Goal: Transaction & Acquisition: Download file/media

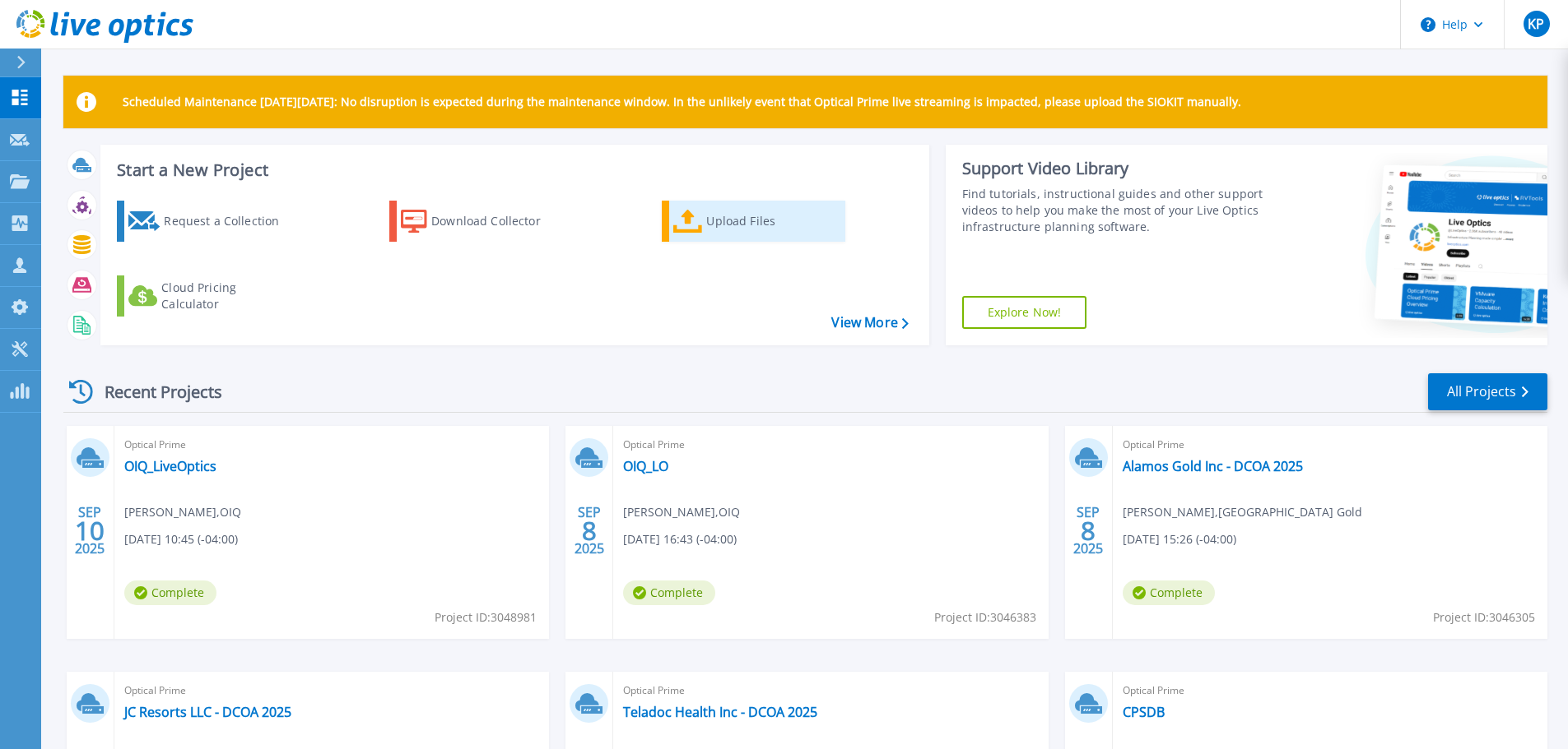
click at [684, 217] on icon at bounding box center [688, 222] width 30 height 24
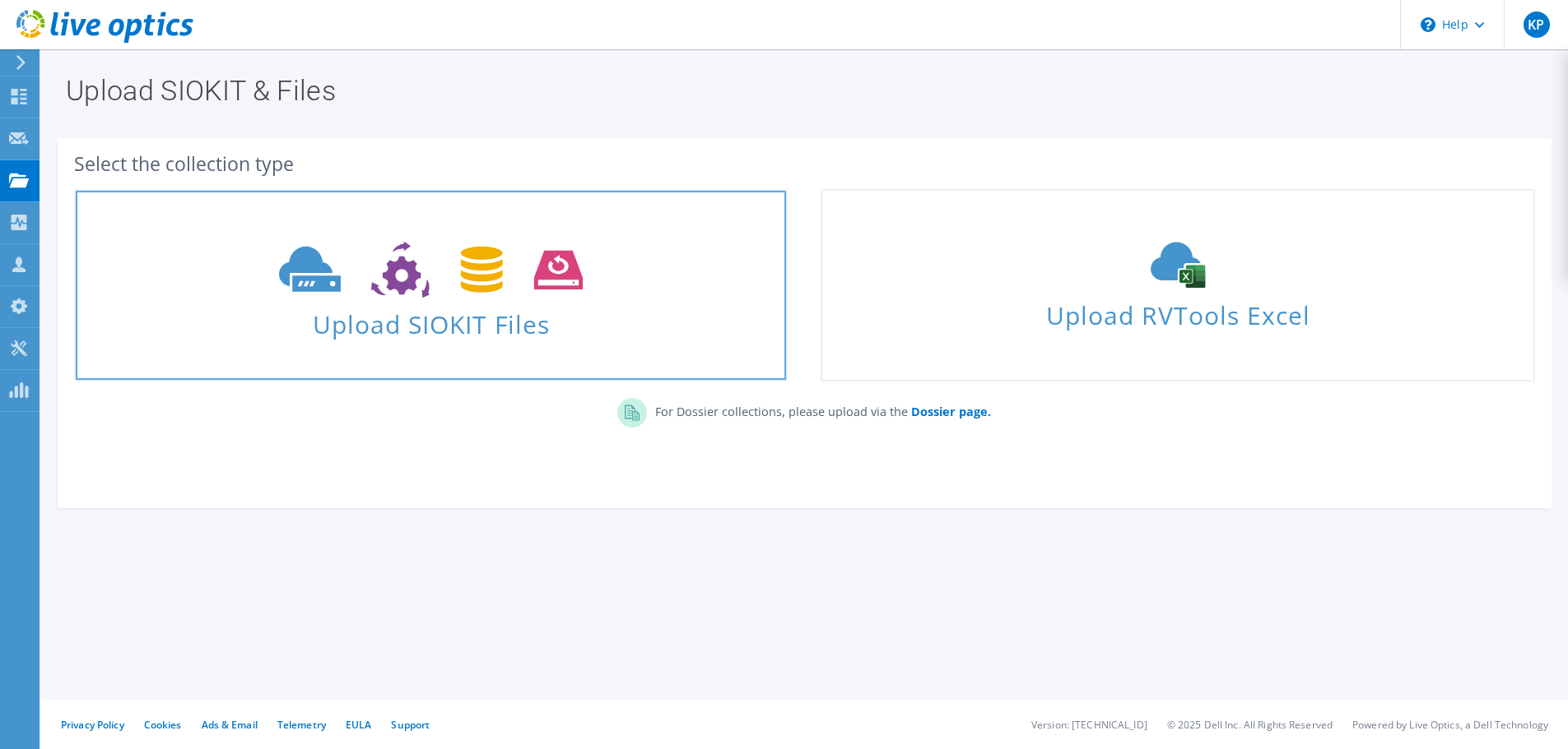
click at [530, 297] on icon at bounding box center [430, 270] width 304 height 57
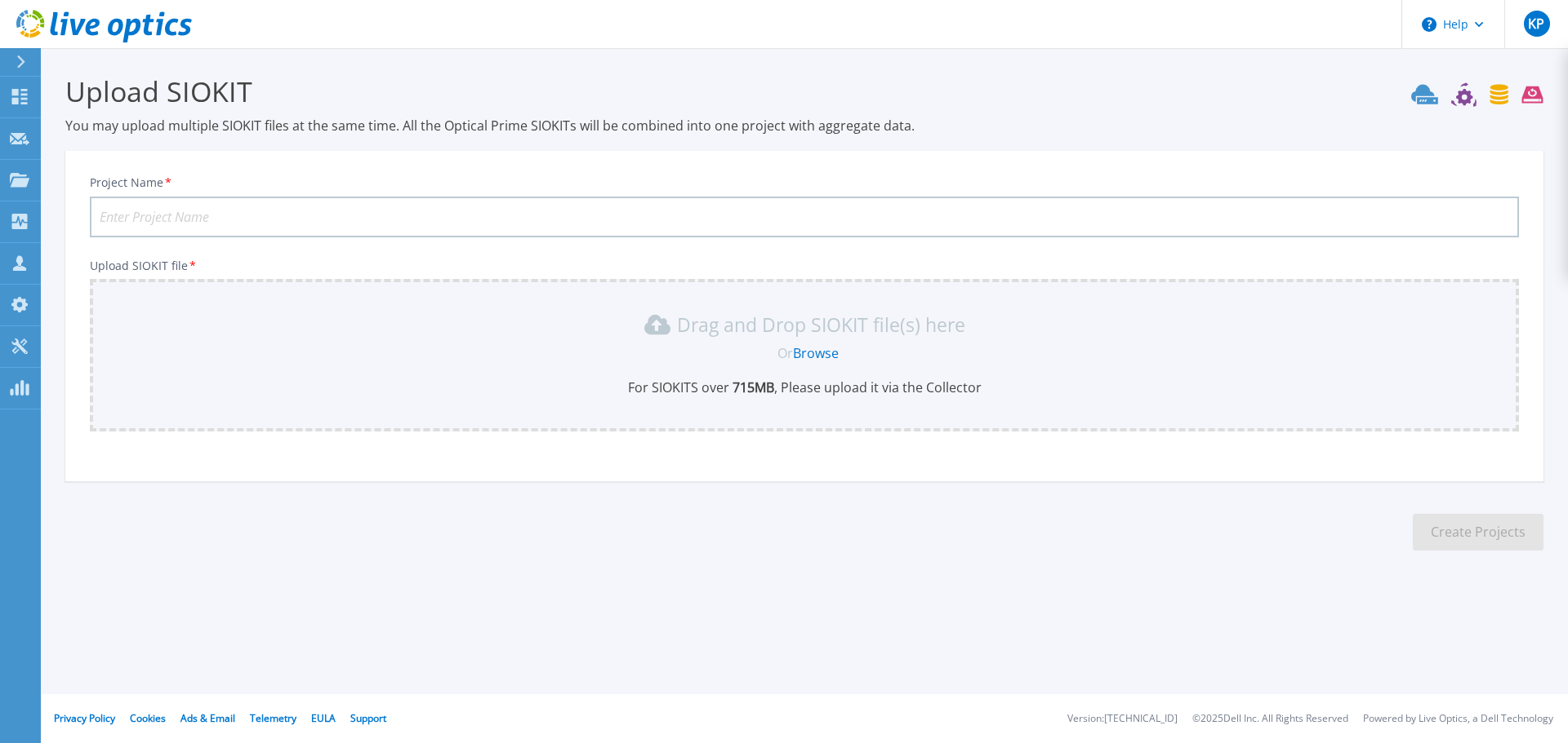
click at [825, 351] on link "Browse" at bounding box center [816, 353] width 46 height 18
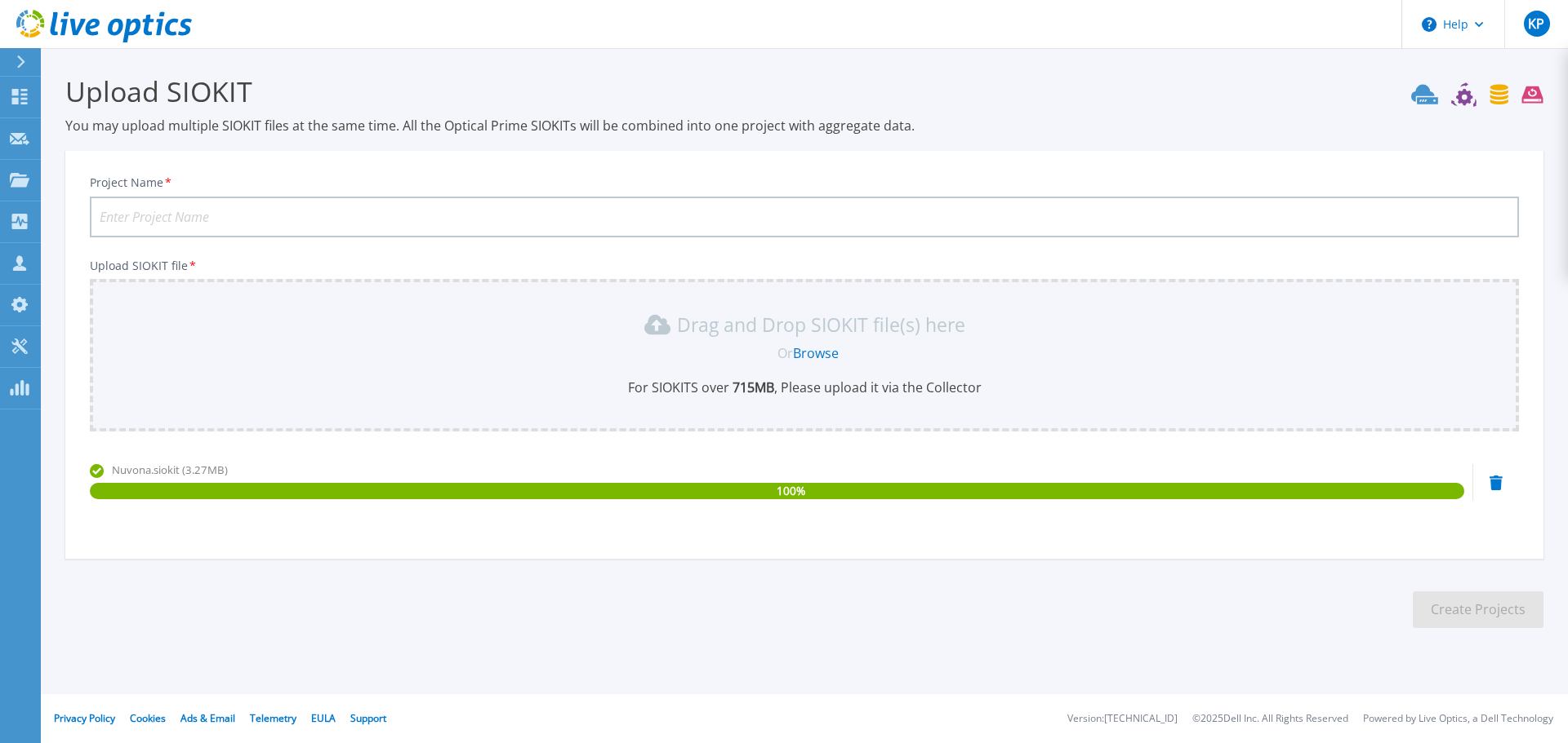
click at [252, 209] on input "Project Name *" at bounding box center [804, 217] width 1428 height 41
click at [327, 208] on input "Nuvona Ltd" at bounding box center [804, 217] width 1428 height 41
type input "Nuvona Ltd -"
click at [320, 214] on input "Project Name *" at bounding box center [804, 217] width 1428 height 41
paste input "Nuvona Ltd -"
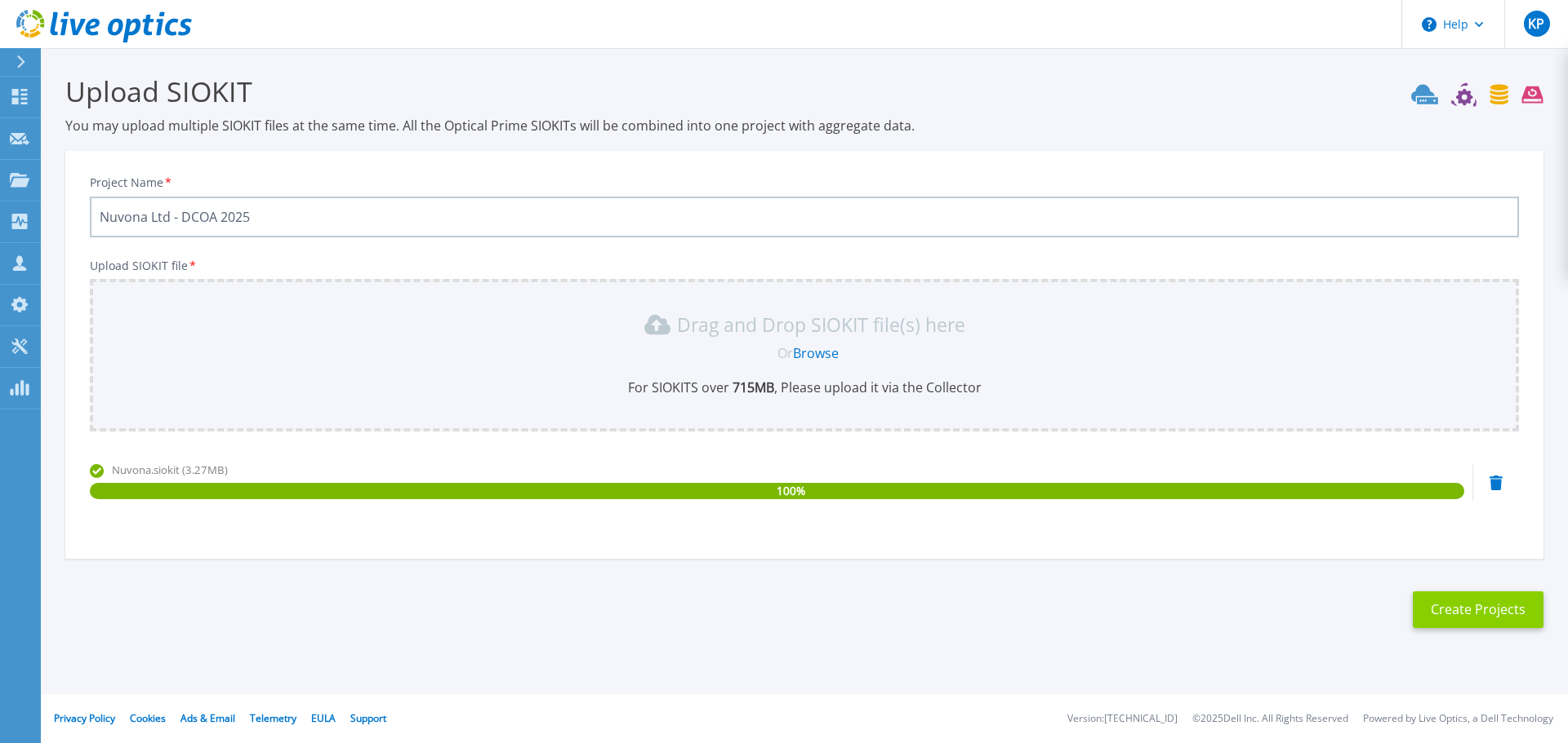
type input "Nuvona Ltd - DCOA 2025"
click at [1447, 601] on button "Create Projects" at bounding box center [1477, 610] width 131 height 36
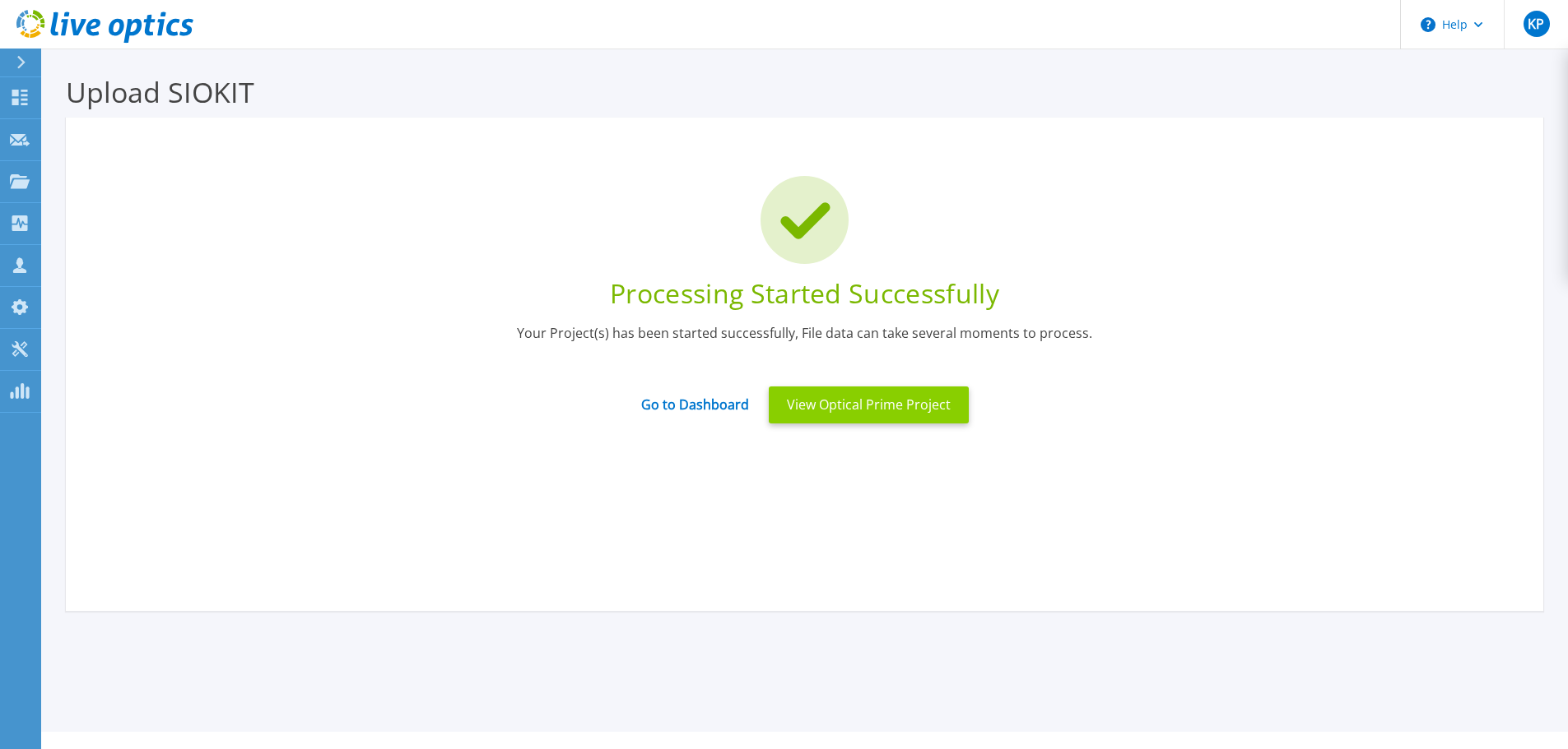
click at [920, 408] on button "View Optical Prime Project" at bounding box center [868, 405] width 200 height 37
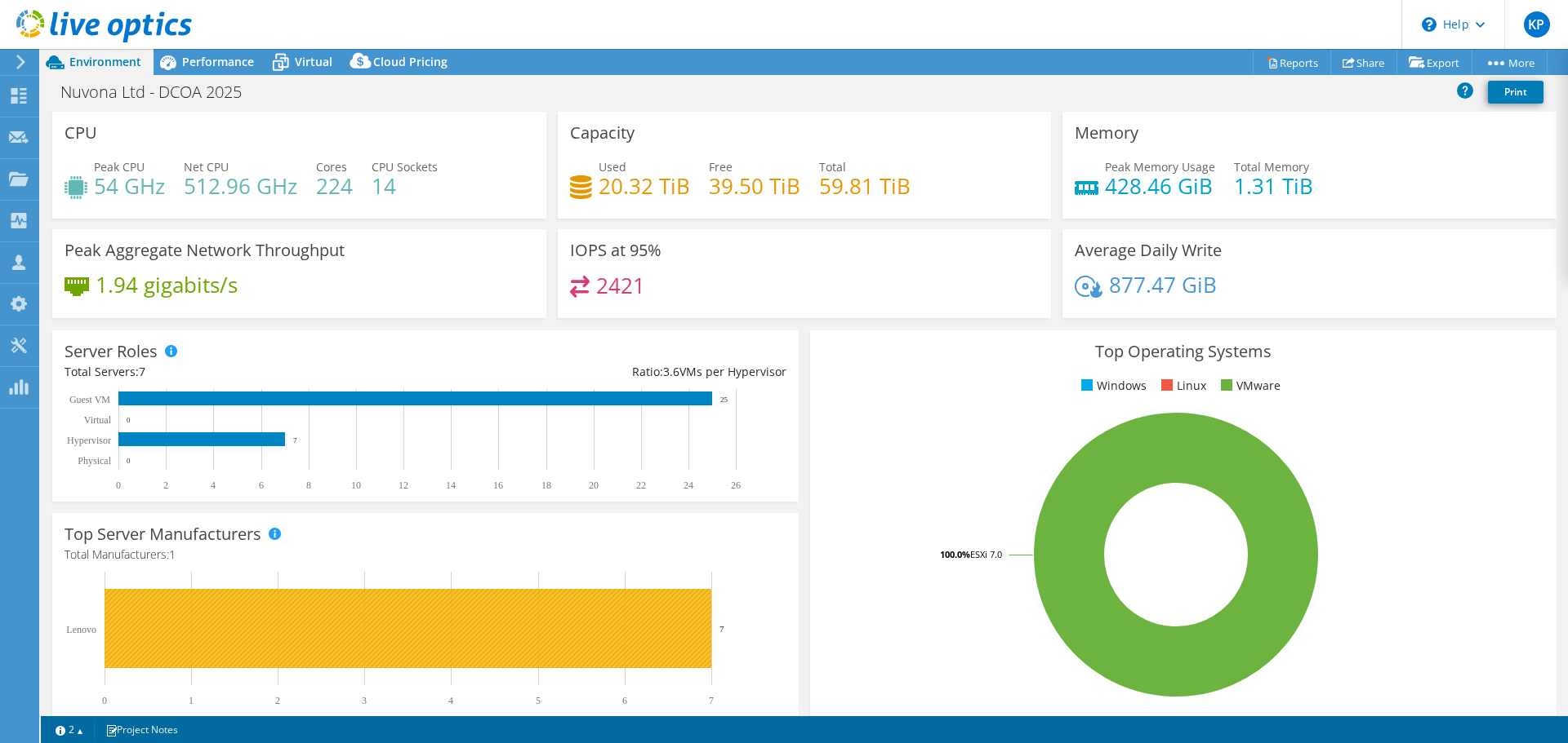
select select "USD"
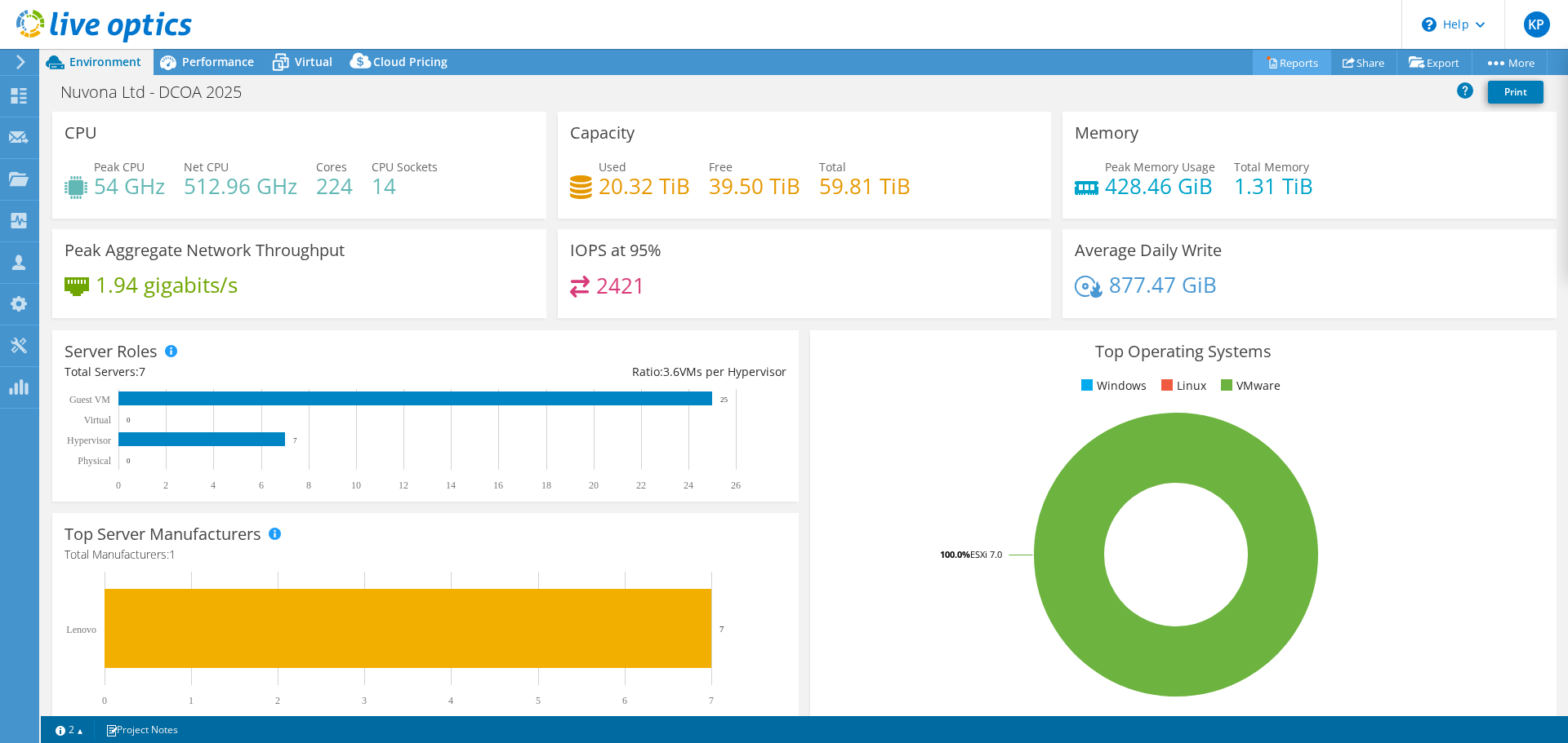
click at [1303, 57] on link "Reports" at bounding box center [1292, 62] width 78 height 25
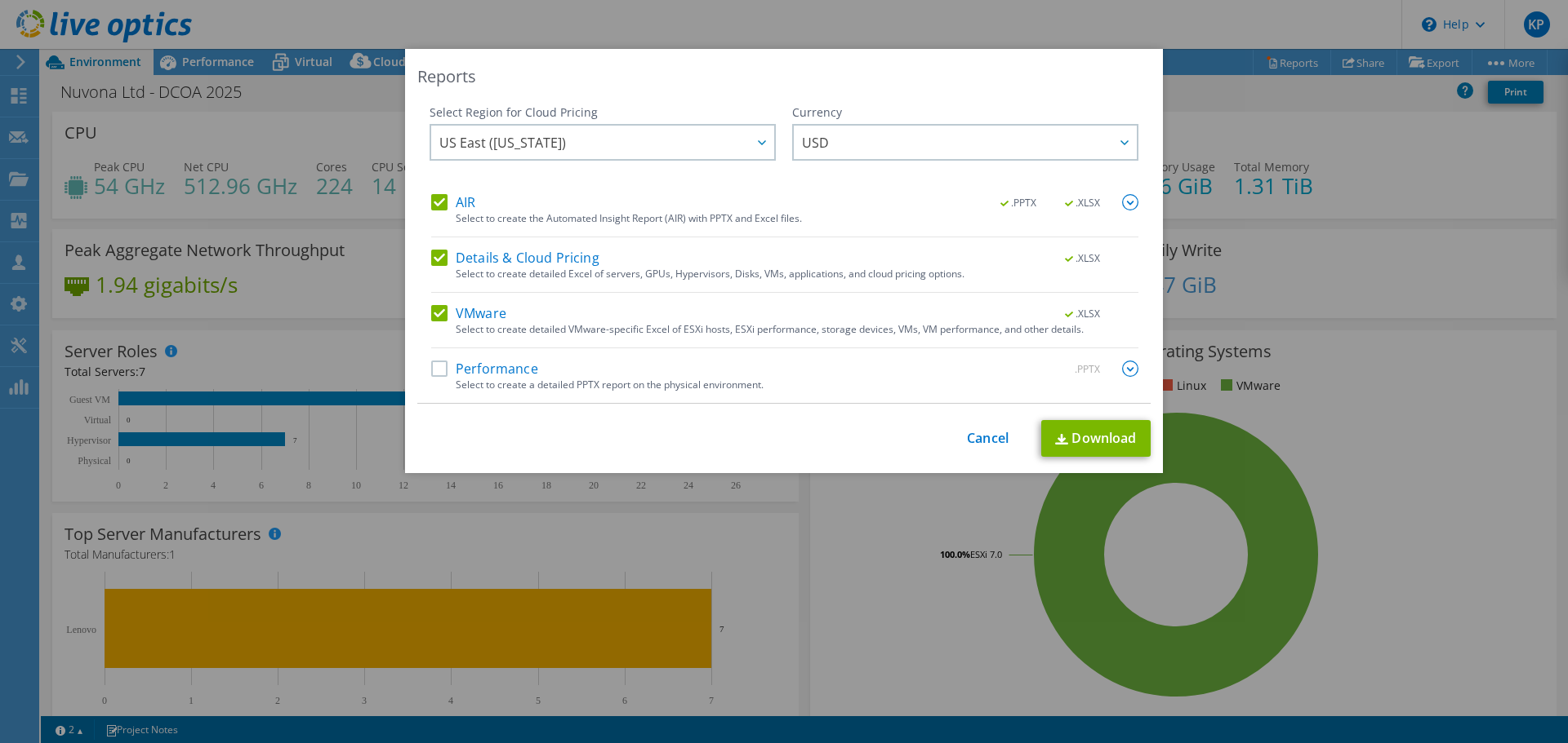
click at [1137, 202] on div "Select Region for Cloud Pricing Asia Pacific ([GEOGRAPHIC_DATA]) [GEOGRAPHIC_DA…" at bounding box center [784, 253] width 733 height 299
click at [1129, 202] on img at bounding box center [1130, 202] width 16 height 16
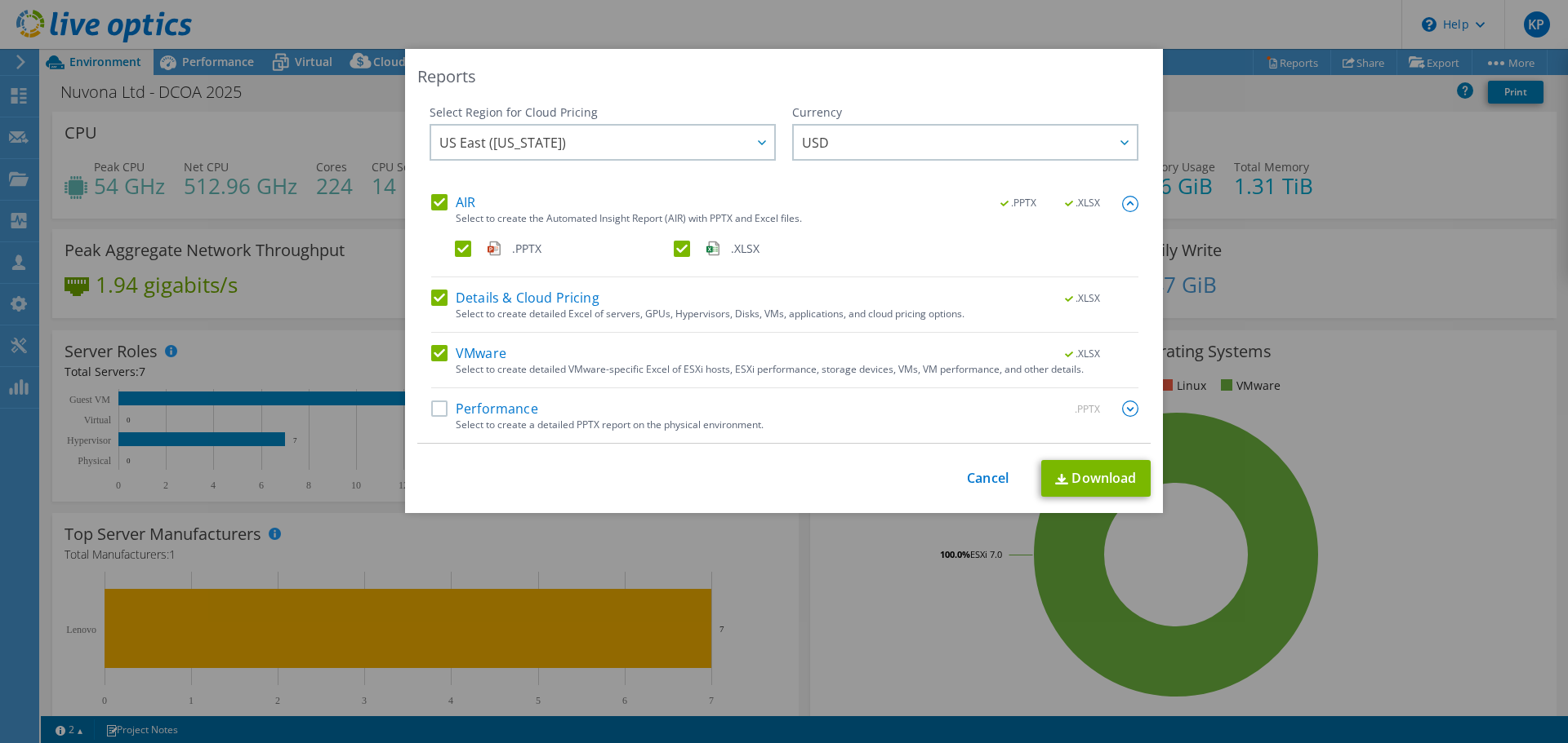
click at [682, 247] on label ".XLSX" at bounding box center [781, 249] width 215 height 16
click at [0, 0] on input ".XLSX" at bounding box center [0, 0] width 0 height 0
click at [1122, 404] on img at bounding box center [1130, 408] width 16 height 16
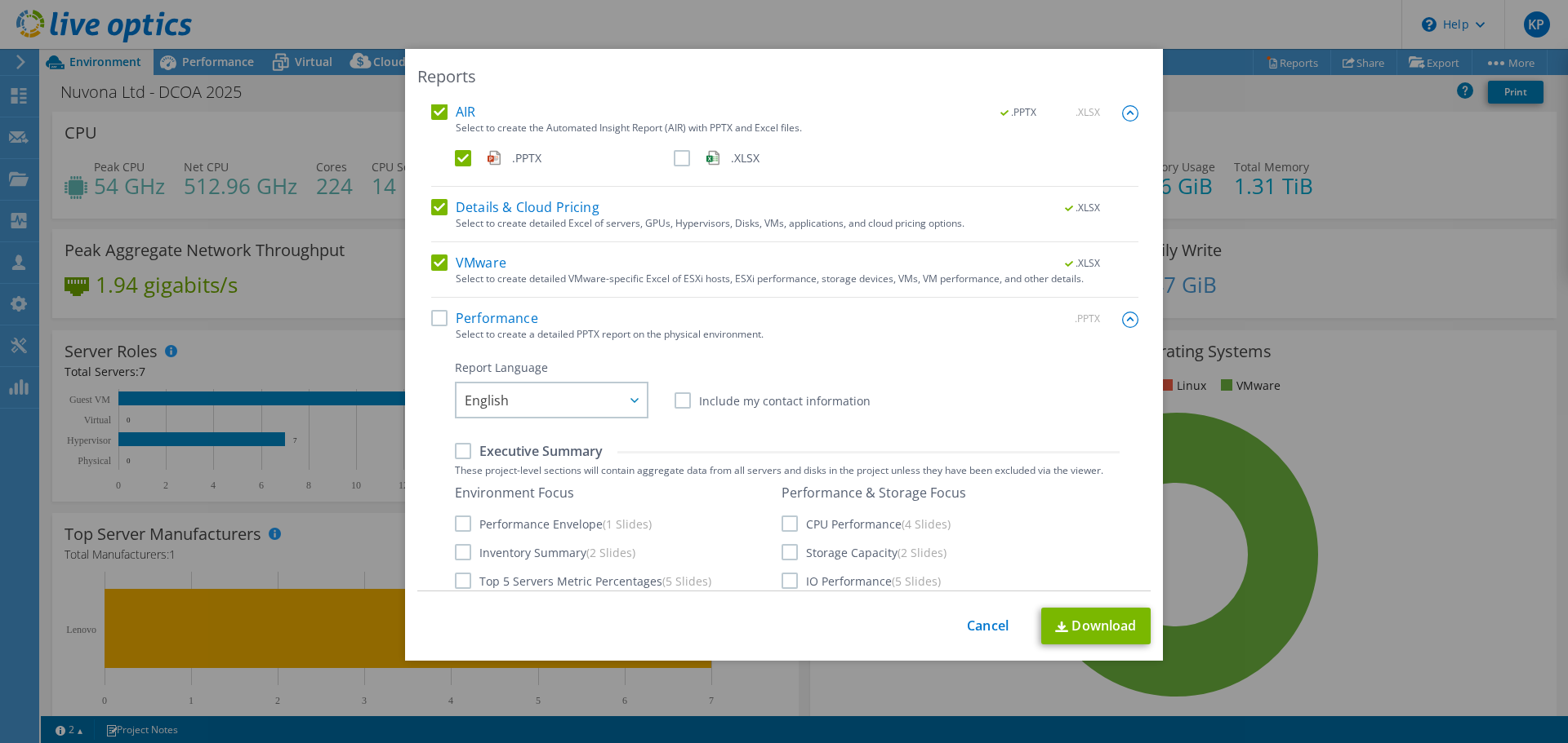
scroll to position [164, 0]
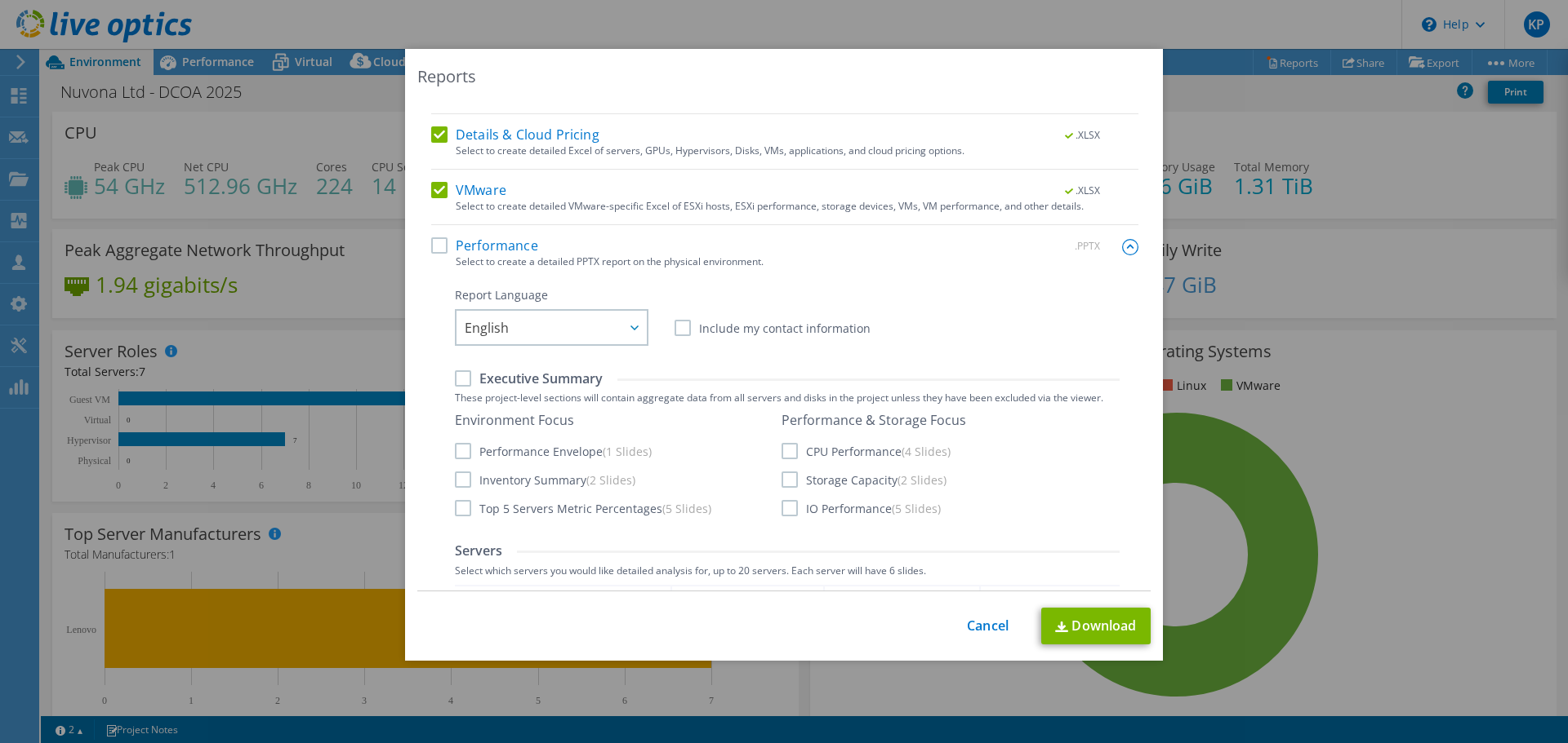
click at [511, 441] on div "Environment Focus Performance Envelope (1 Slides) Inventory Summary (2 Slides) …" at bounding box center [616, 464] width 323 height 104
click at [513, 453] on label "Performance Envelope (1 Slides)" at bounding box center [553, 450] width 197 height 16
click at [0, 0] on input "Performance Envelope (1 Slides)" at bounding box center [0, 0] width 0 height 0
click at [520, 475] on label "Inventory Summary (2 Slides)" at bounding box center [544, 479] width 181 height 16
click at [0, 0] on input "Inventory Summary (2 Slides)" at bounding box center [0, 0] width 0 height 0
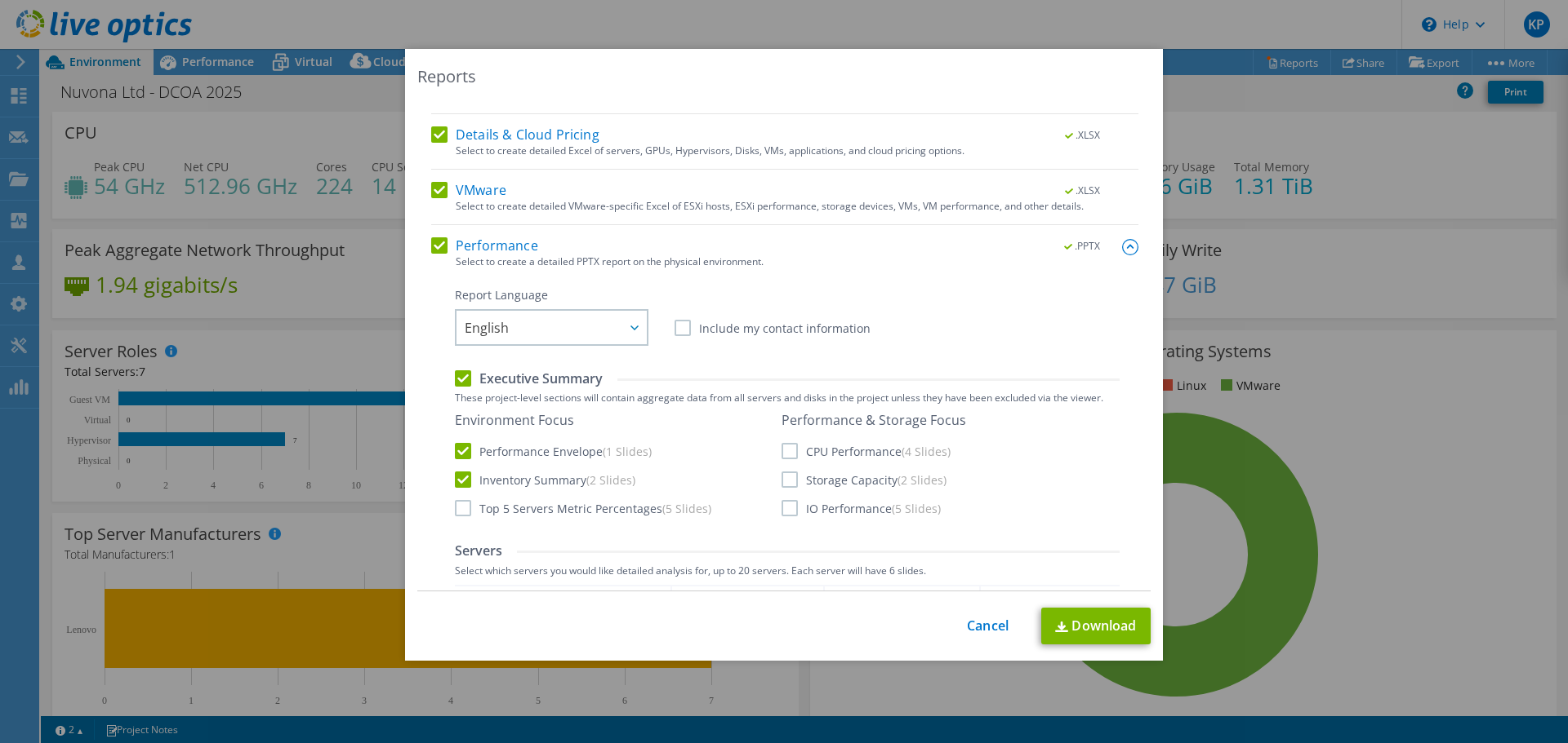
click at [535, 510] on label "Top 5 Servers Metric Percentages (5 Slides)" at bounding box center [583, 508] width 256 height 16
click at [0, 0] on input "Top 5 Servers Metric Percentages (5 Slides)" at bounding box center [0, 0] width 0 height 0
click at [816, 487] on label "Storage Capacity (2 Slides)" at bounding box center [864, 479] width 165 height 16
click at [0, 0] on input "Storage Capacity (2 Slides)" at bounding box center [0, 0] width 0 height 0
click at [569, 515] on label "Top 5 Servers Metric Percentages (5 Slides)" at bounding box center [583, 508] width 256 height 16
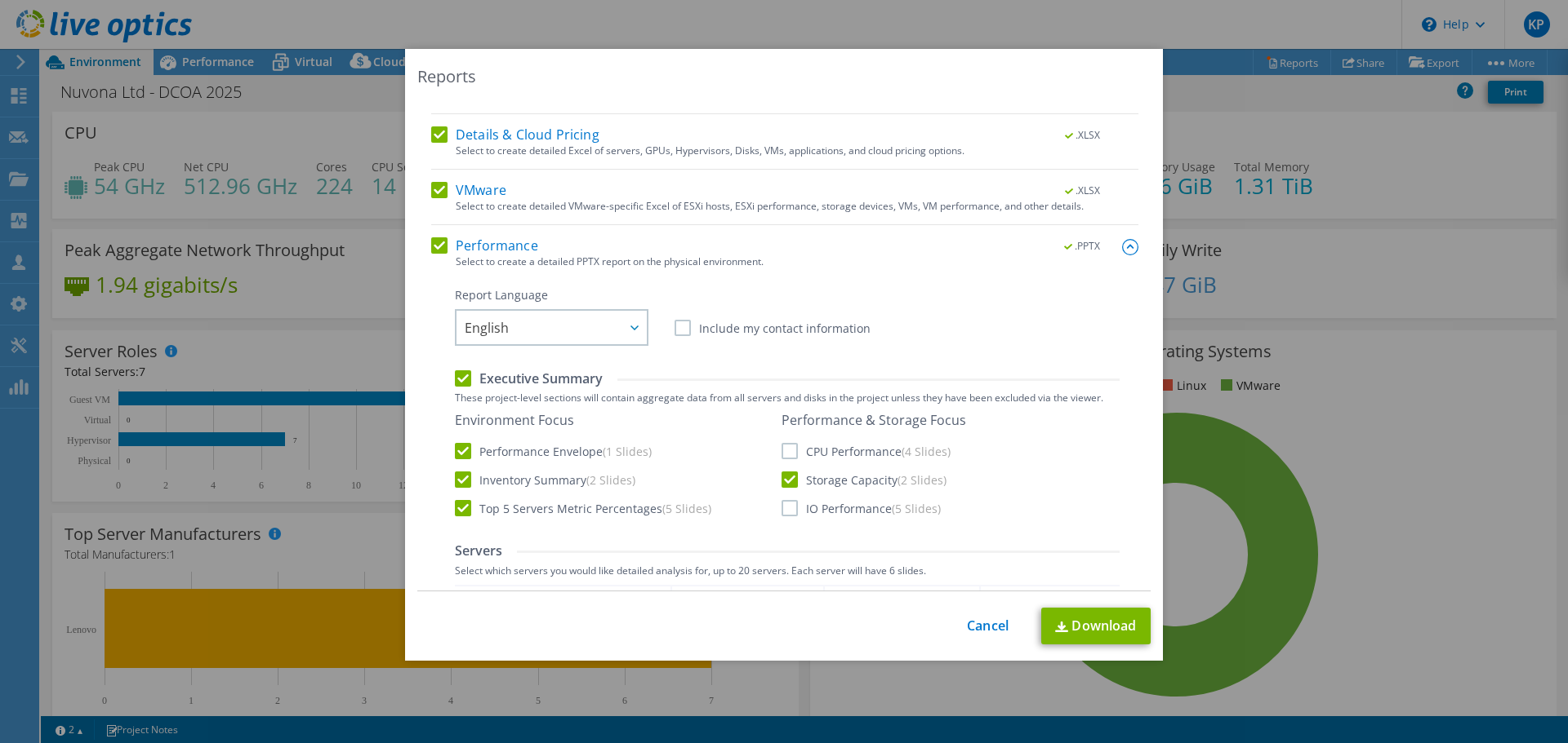
click at [0, 0] on input "Top 5 Servers Metric Percentages (5 Slides)" at bounding box center [0, 0] width 0 height 0
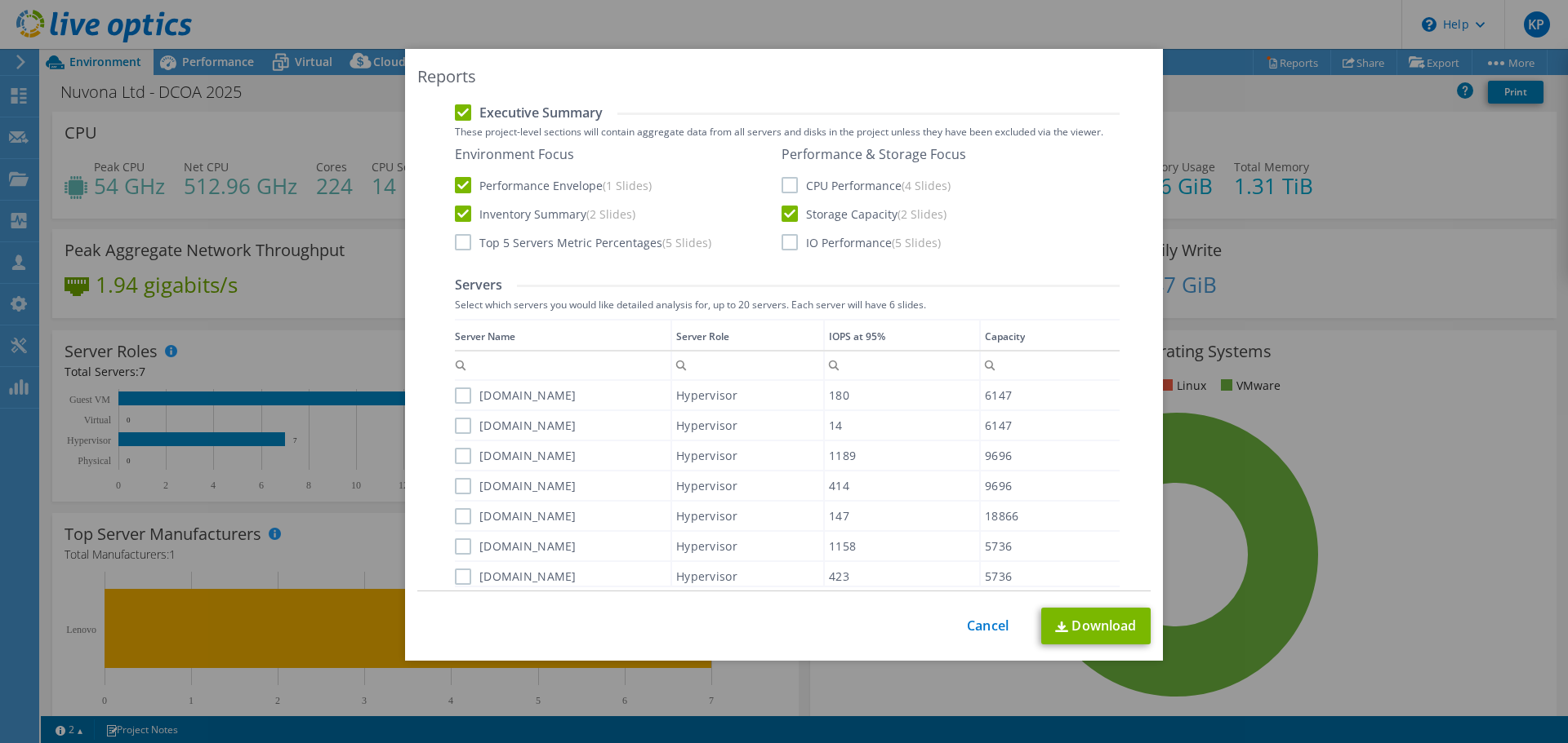
scroll to position [408, 0]
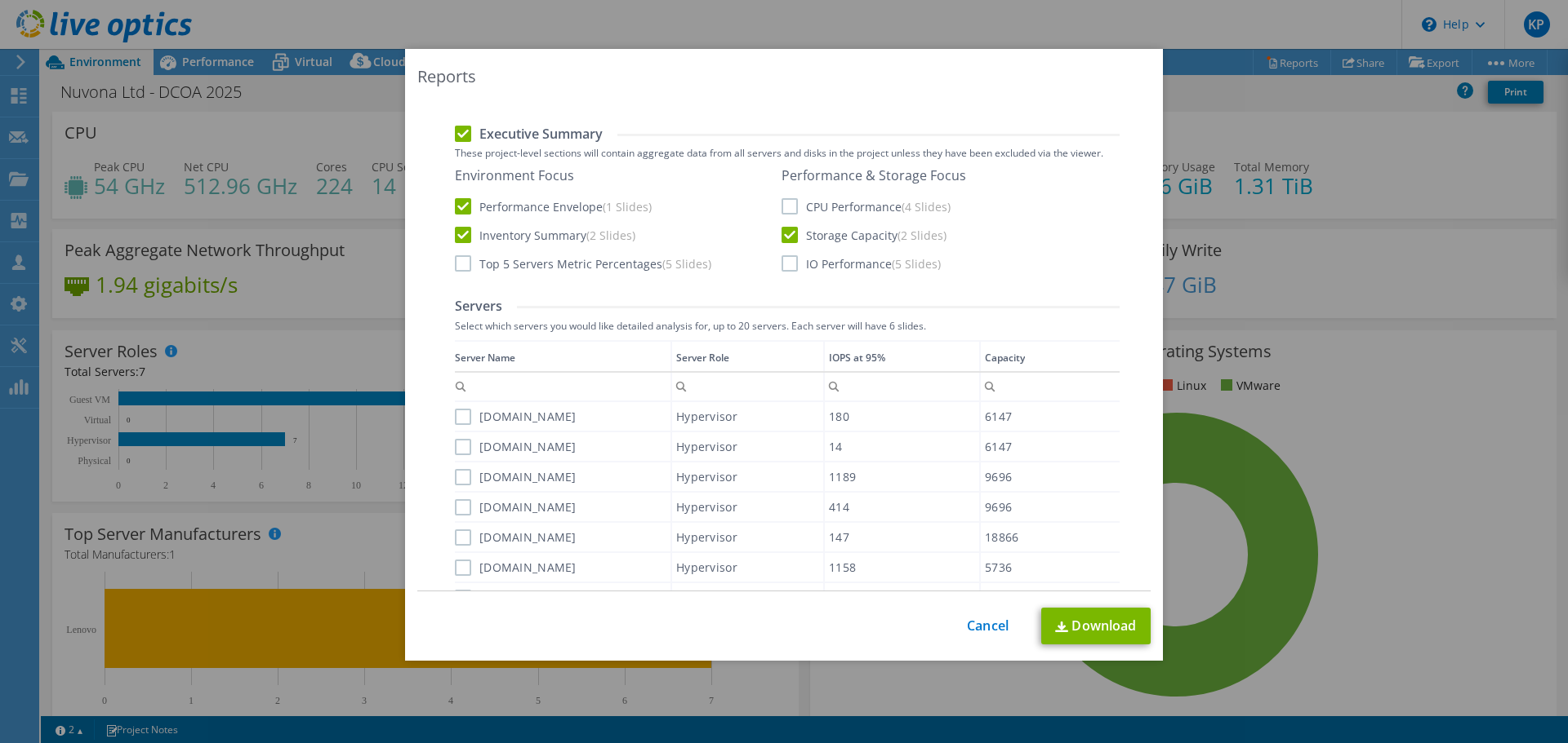
click at [455, 412] on label "cisesx01.pmusa.net" at bounding box center [515, 417] width 121 height 16
click at [0, 0] on input "cisesx01.pmusa.net" at bounding box center [0, 0] width 0 height 0
click at [455, 444] on label "cisesx02.pmusa.net" at bounding box center [515, 447] width 121 height 16
click at [0, 0] on input "cisesx02.pmusa.net" at bounding box center [0, 0] width 0 height 0
click at [456, 477] on label "jdeesx01.pmusa.net" at bounding box center [515, 477] width 121 height 16
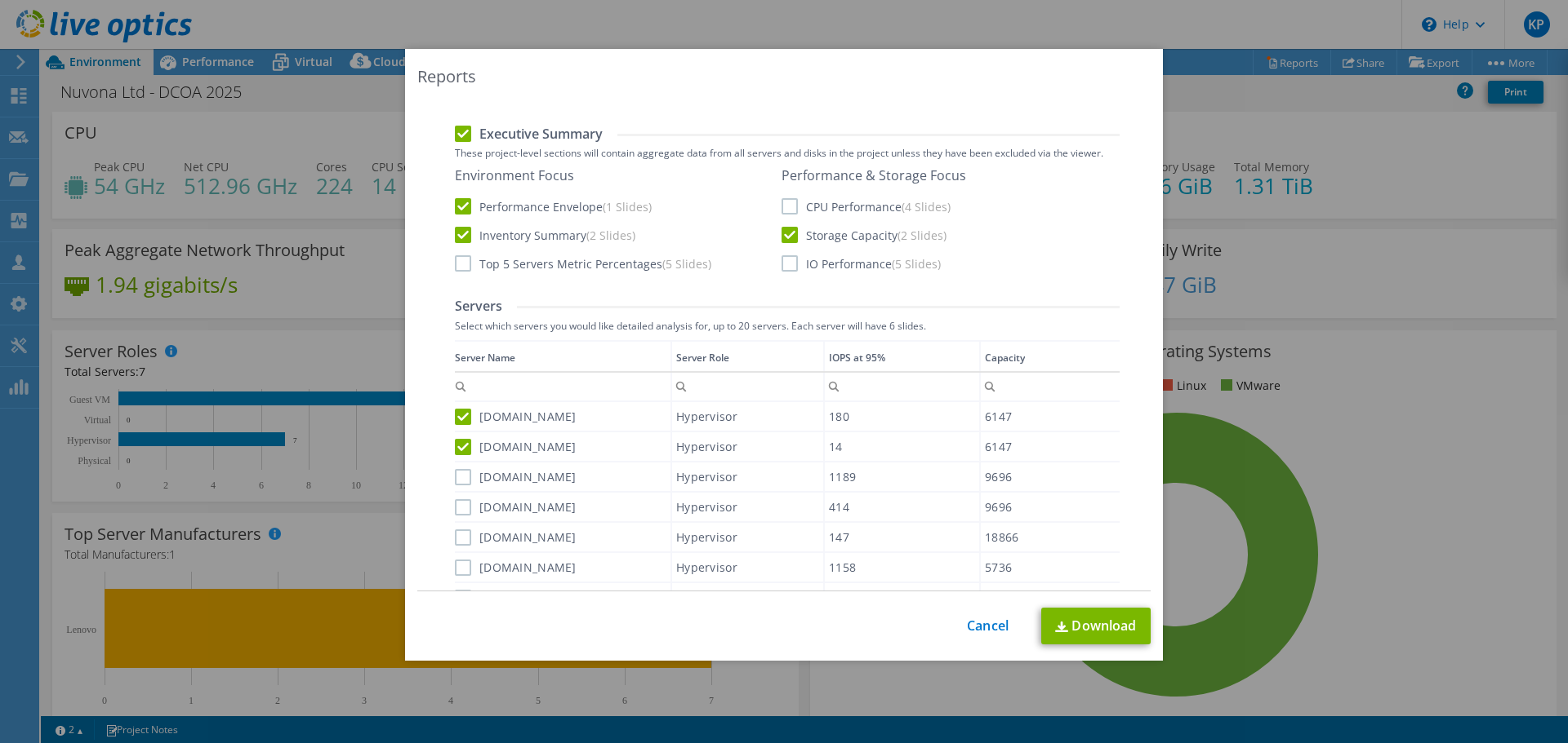
click at [0, 0] on input "jdeesx01.pmusa.net" at bounding box center [0, 0] width 0 height 0
click at [454, 510] on label "jdeesx02.pmusa.net" at bounding box center [515, 507] width 121 height 16
click at [0, 0] on input "jdeesx02.pmusa.net" at bounding box center [0, 0] width 0 height 0
click at [454, 537] on label "bckesx01.pmusa.net" at bounding box center [515, 537] width 121 height 16
click at [0, 0] on input "bckesx01.pmusa.net" at bounding box center [0, 0] width 0 height 0
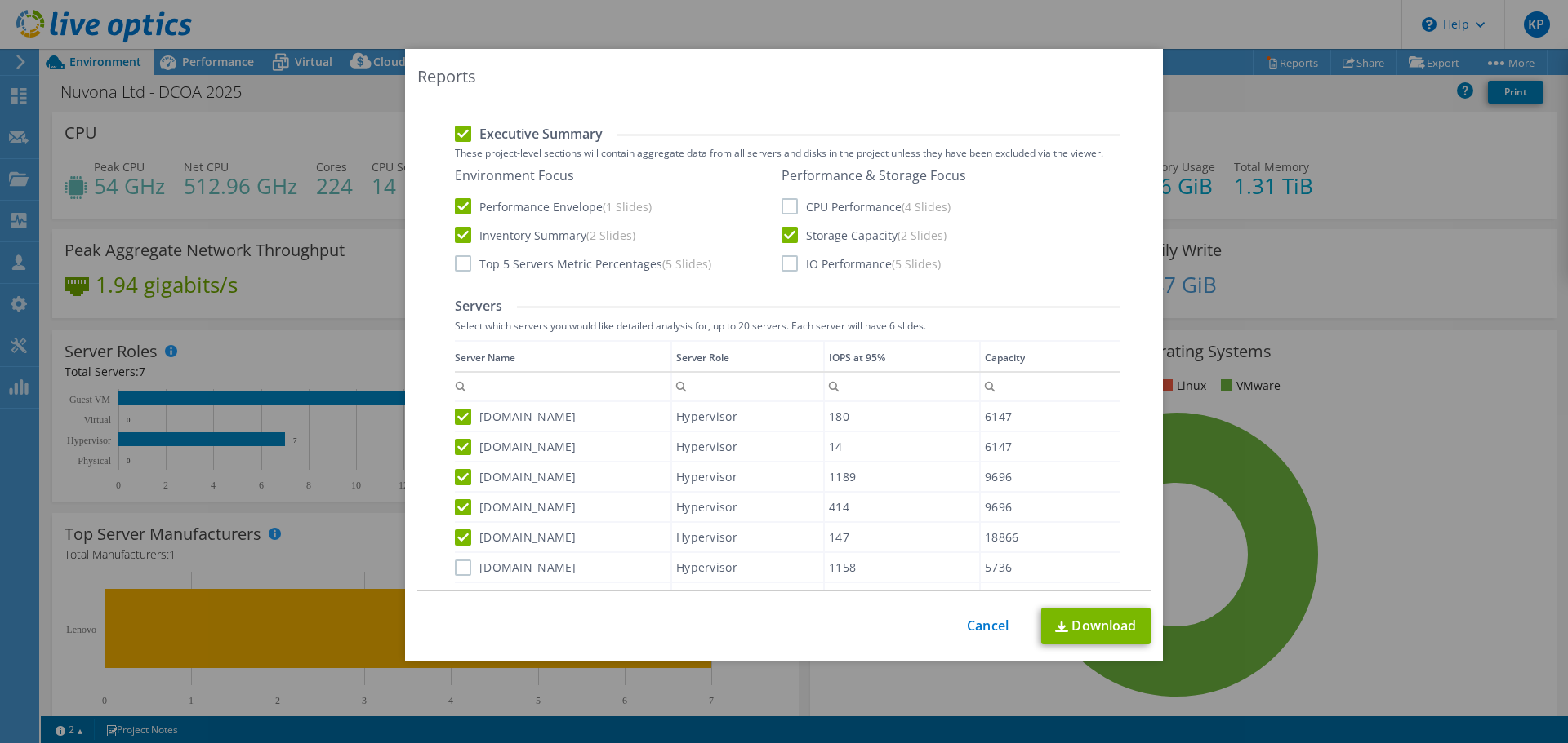
click at [454, 564] on label "cogesx02.pmusa.net" at bounding box center [515, 567] width 121 height 16
click at [0, 0] on input "cogesx02.pmusa.net" at bounding box center [0, 0] width 0 height 0
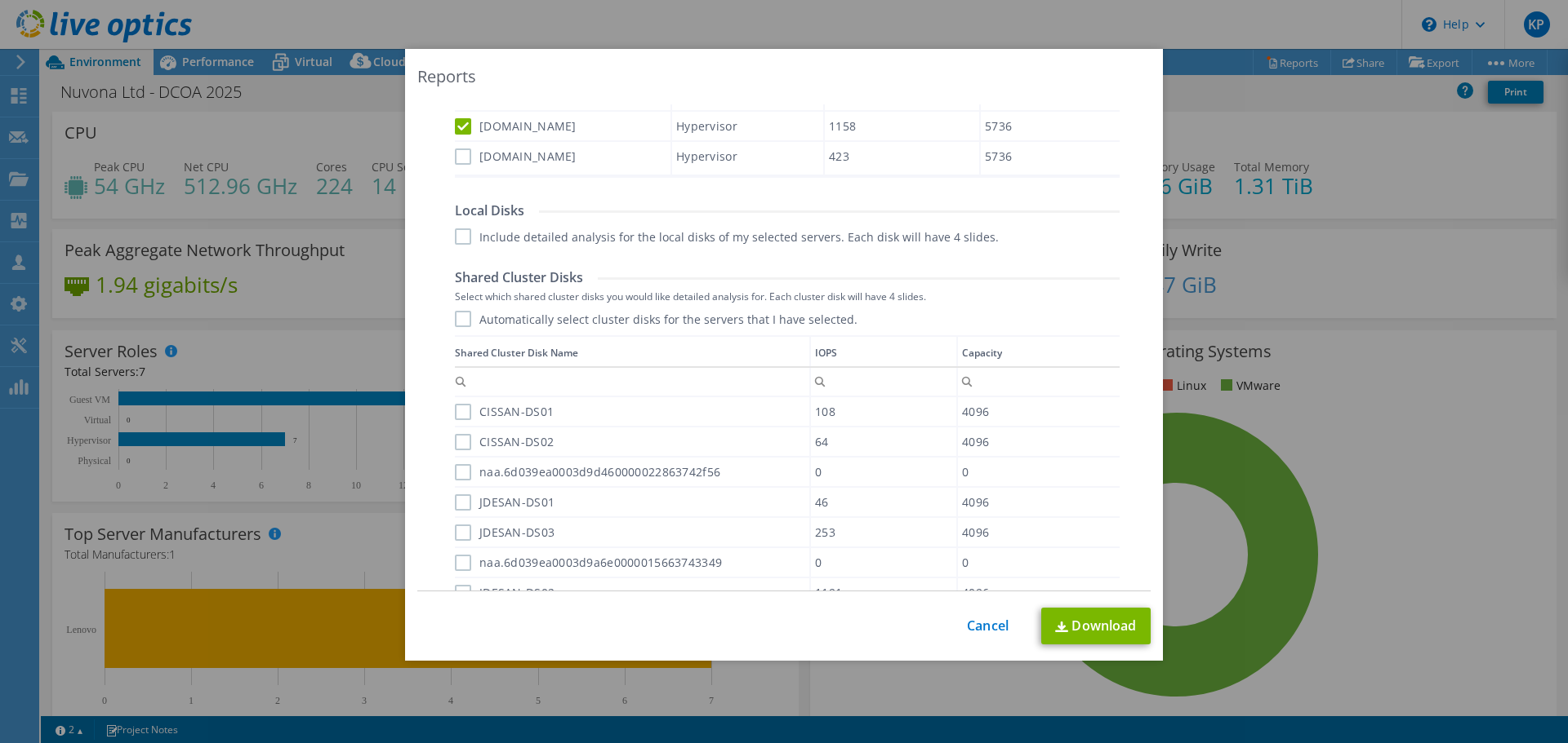
scroll to position [898, 0]
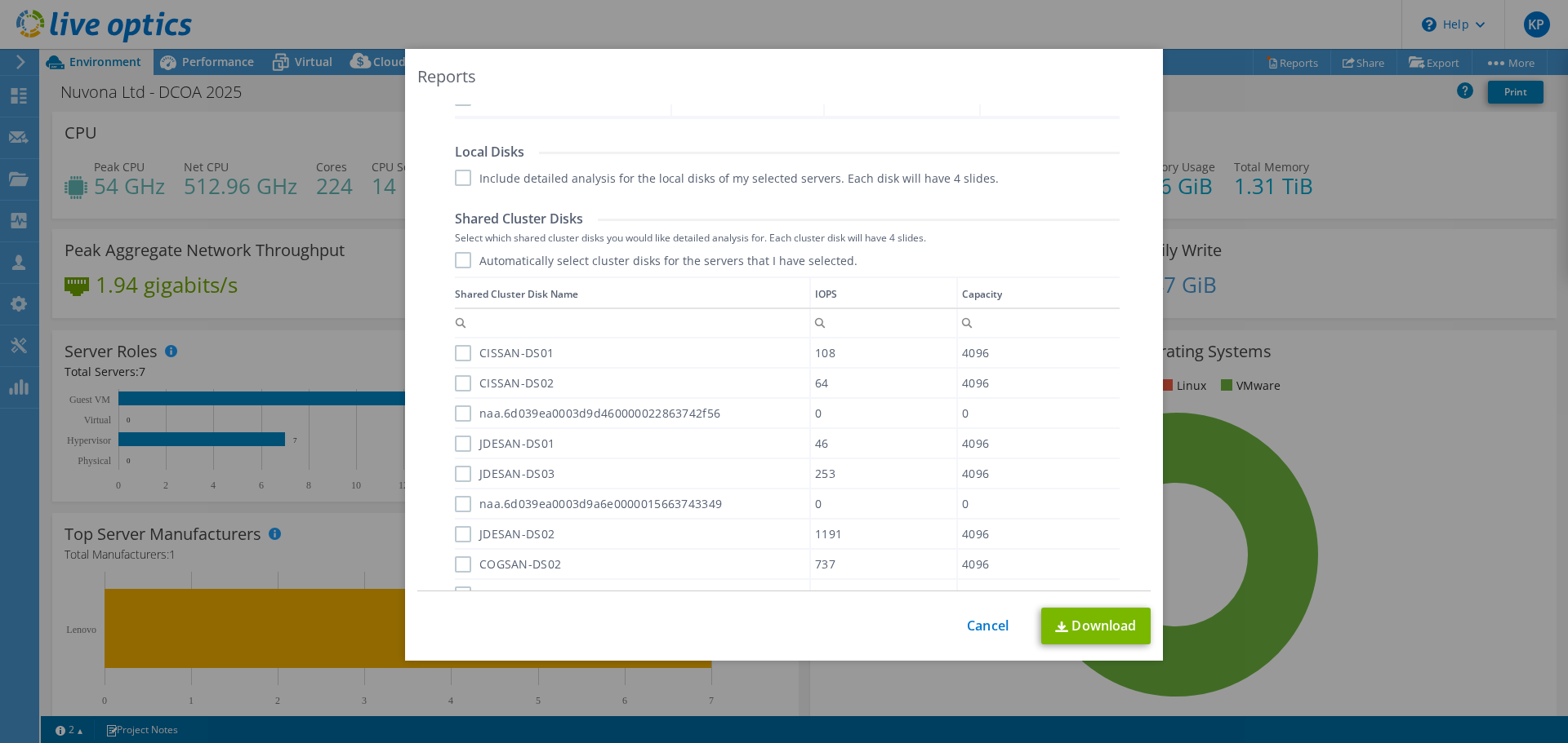
click at [465, 268] on label "Automatically select cluster disks for the servers that I have selected." at bounding box center [655, 260] width 403 height 16
click at [0, 0] on input "Automatically select cluster disks for the servers that I have selected." at bounding box center [0, 0] width 0 height 0
click at [459, 248] on div "Shared Cluster Disks Select which shared cluster disks you would like detailed …" at bounding box center [786, 421] width 665 height 421
click at [460, 262] on label "Automatically select cluster disks for the servers that I have selected." at bounding box center [655, 260] width 403 height 16
click at [0, 0] on input "Automatically select cluster disks for the servers that I have selected." at bounding box center [0, 0] width 0 height 0
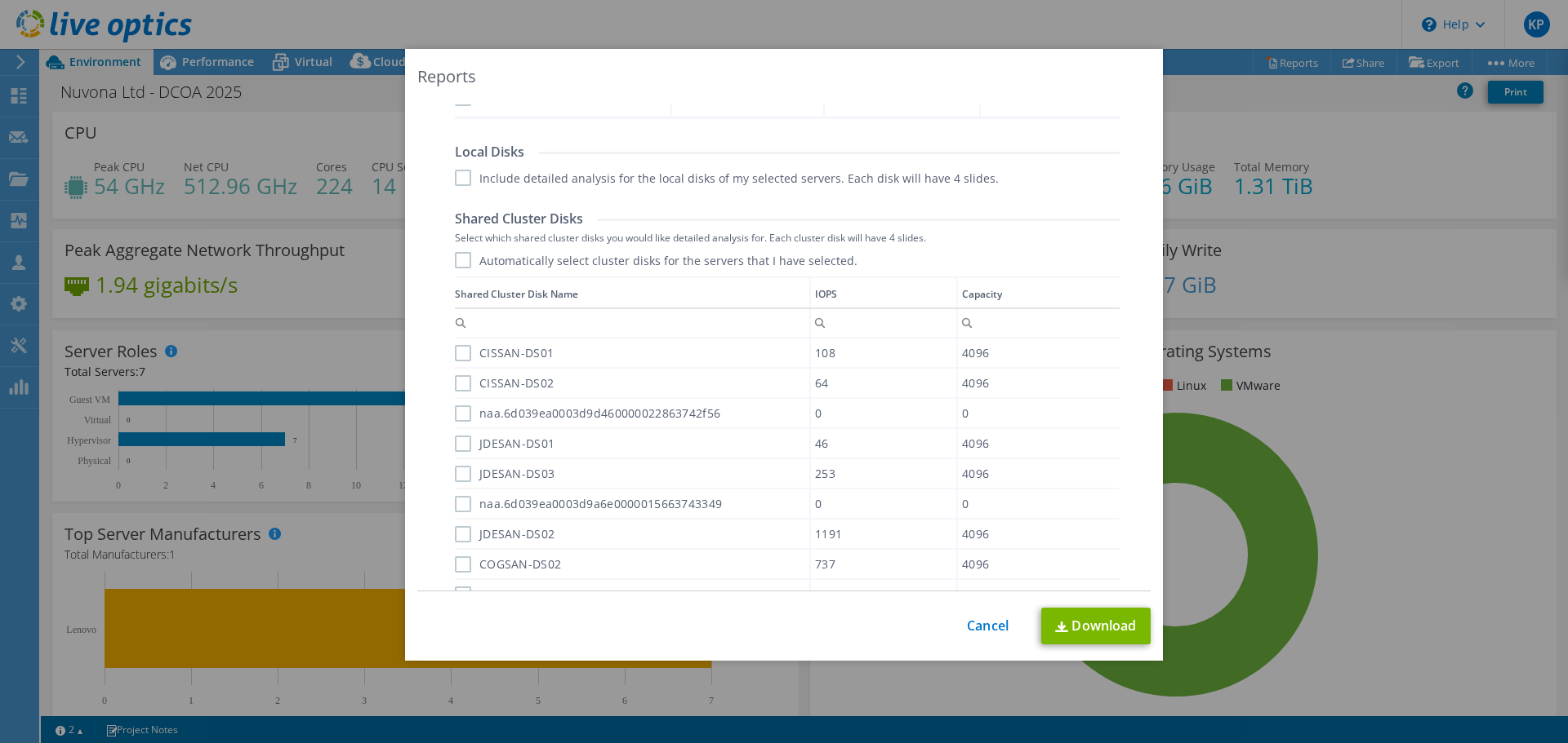
click at [455, 349] on label "CISSAN-DS01" at bounding box center [503, 353] width 99 height 16
click at [0, 0] on input "CISSAN-DS01" at bounding box center [0, 0] width 0 height 0
click at [460, 375] on div "CISSAN-DS02" at bounding box center [631, 383] width 354 height 29
click at [459, 392] on div "CISSAN-DS02" at bounding box center [631, 383] width 354 height 29
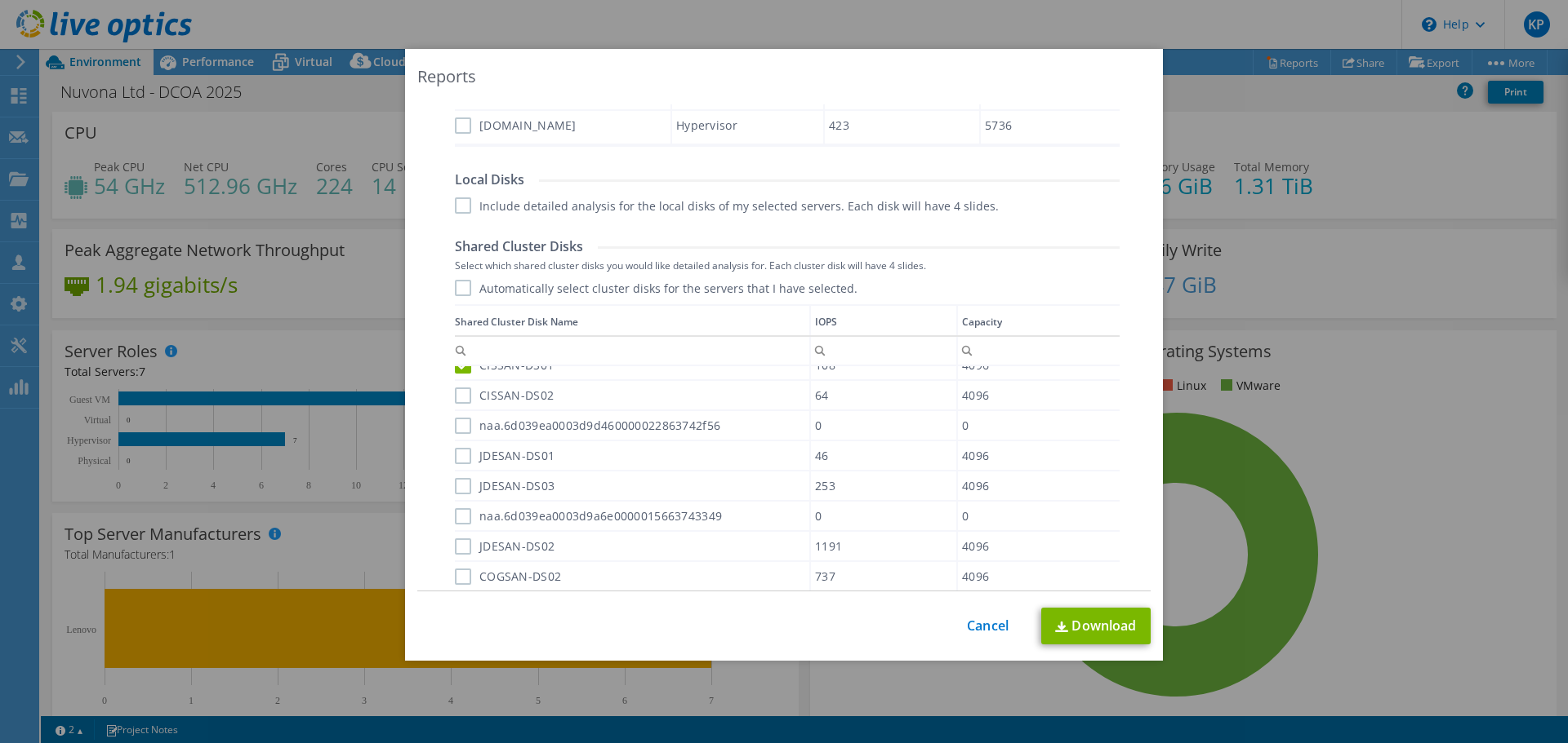
scroll to position [927, 0]
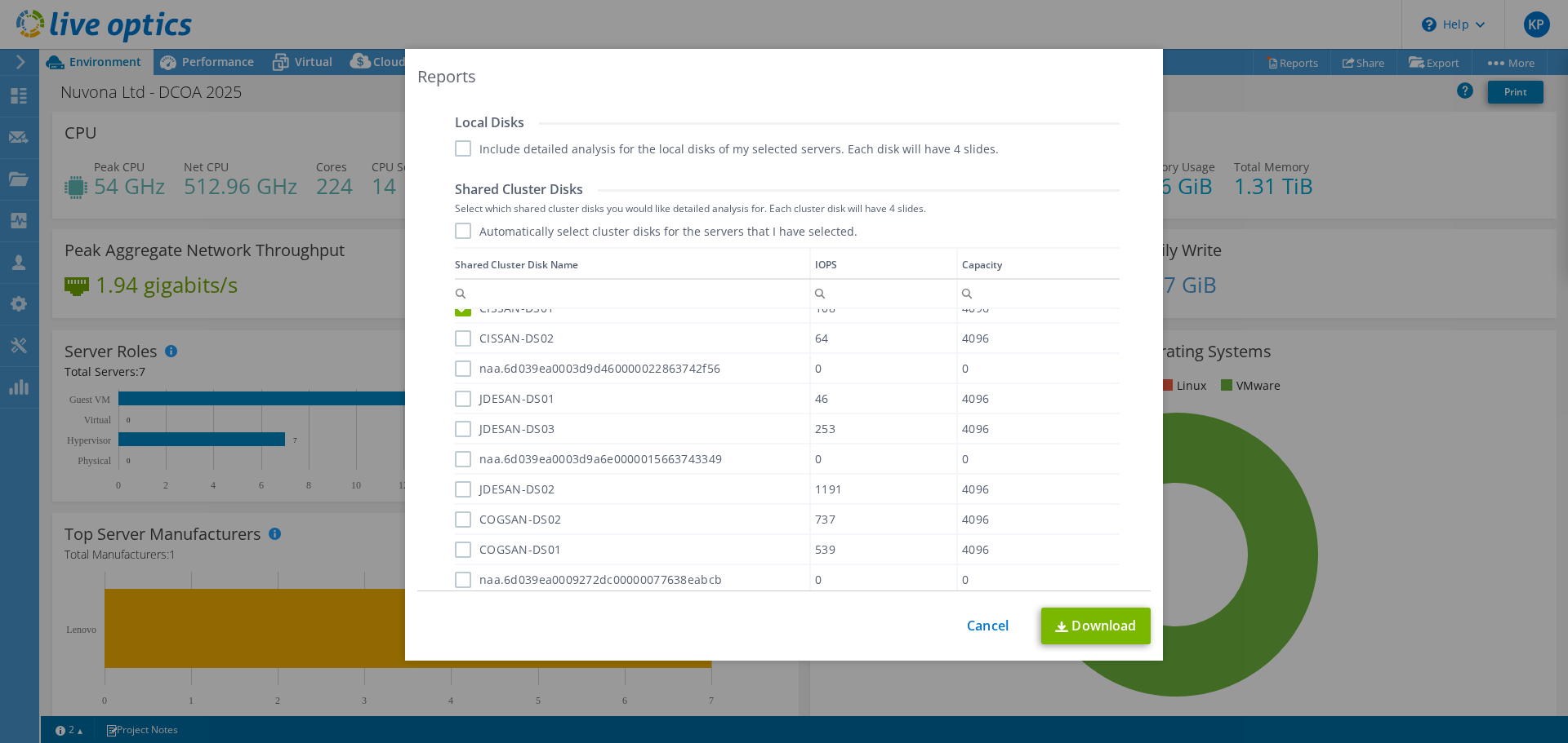
click at [454, 337] on label "CISSAN-DS02" at bounding box center [503, 339] width 99 height 16
click at [0, 0] on input "CISSAN-DS02" at bounding box center [0, 0] width 0 height 0
click at [455, 364] on label "naa.6d039ea0003d9d460000022863742f56" at bounding box center [586, 368] width 265 height 16
click at [0, 0] on input "naa.6d039ea0003d9d460000022863742f56" at bounding box center [0, 0] width 0 height 0
click at [459, 397] on label "JDESAN-DS01" at bounding box center [504, 399] width 99 height 16
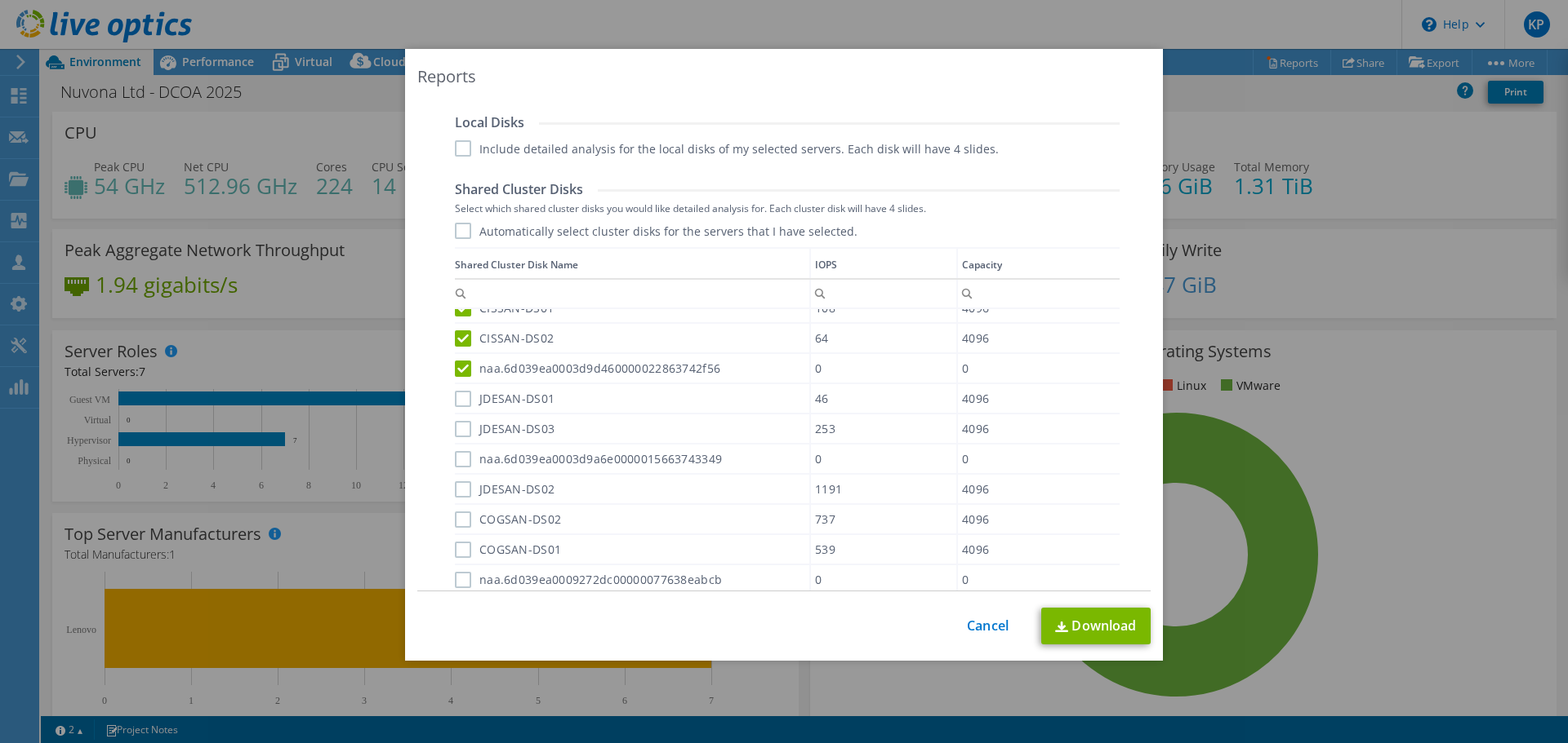
click at [0, 0] on input "JDESAN-DS01" at bounding box center [0, 0] width 0 height 0
click at [463, 429] on label "JDESAN-DS03" at bounding box center [504, 428] width 99 height 16
click at [0, 0] on input "JDESAN-DS03" at bounding box center [0, 0] width 0 height 0
click at [461, 460] on label "naa.6d039ea0003d9a6e0000015663743349" at bounding box center [587, 459] width 267 height 16
click at [0, 0] on input "naa.6d039ea0003d9a6e0000015663743349" at bounding box center [0, 0] width 0 height 0
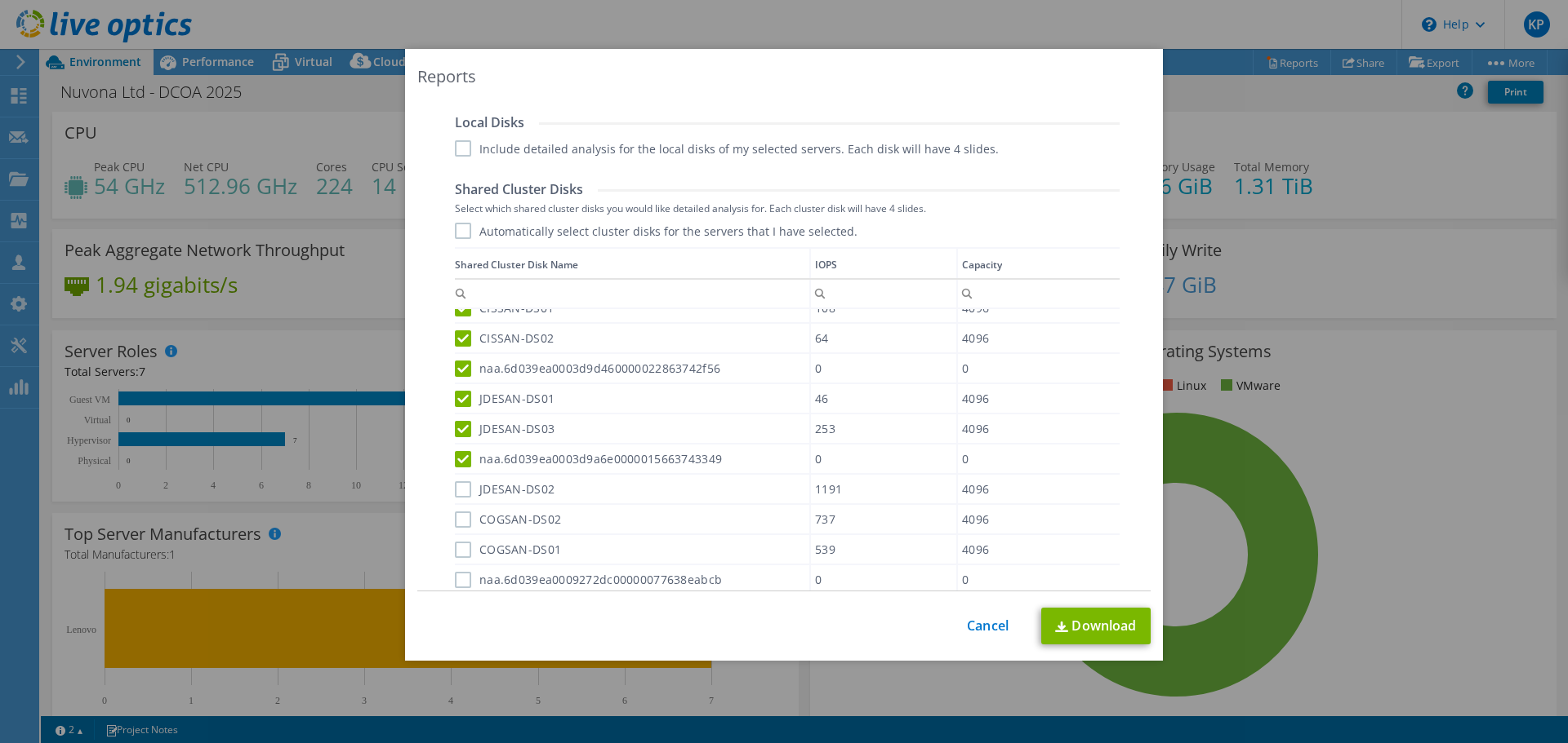
click at [456, 490] on label "JDESAN-DS02" at bounding box center [504, 490] width 99 height 16
click at [0, 0] on input "JDESAN-DS02" at bounding box center [0, 0] width 0 height 0
click at [455, 527] on label "COGSAN-DS02" at bounding box center [507, 519] width 106 height 16
click at [0, 0] on input "COGSAN-DS02" at bounding box center [0, 0] width 0 height 0
click at [454, 552] on label "COGSAN-DS01" at bounding box center [507, 550] width 106 height 16
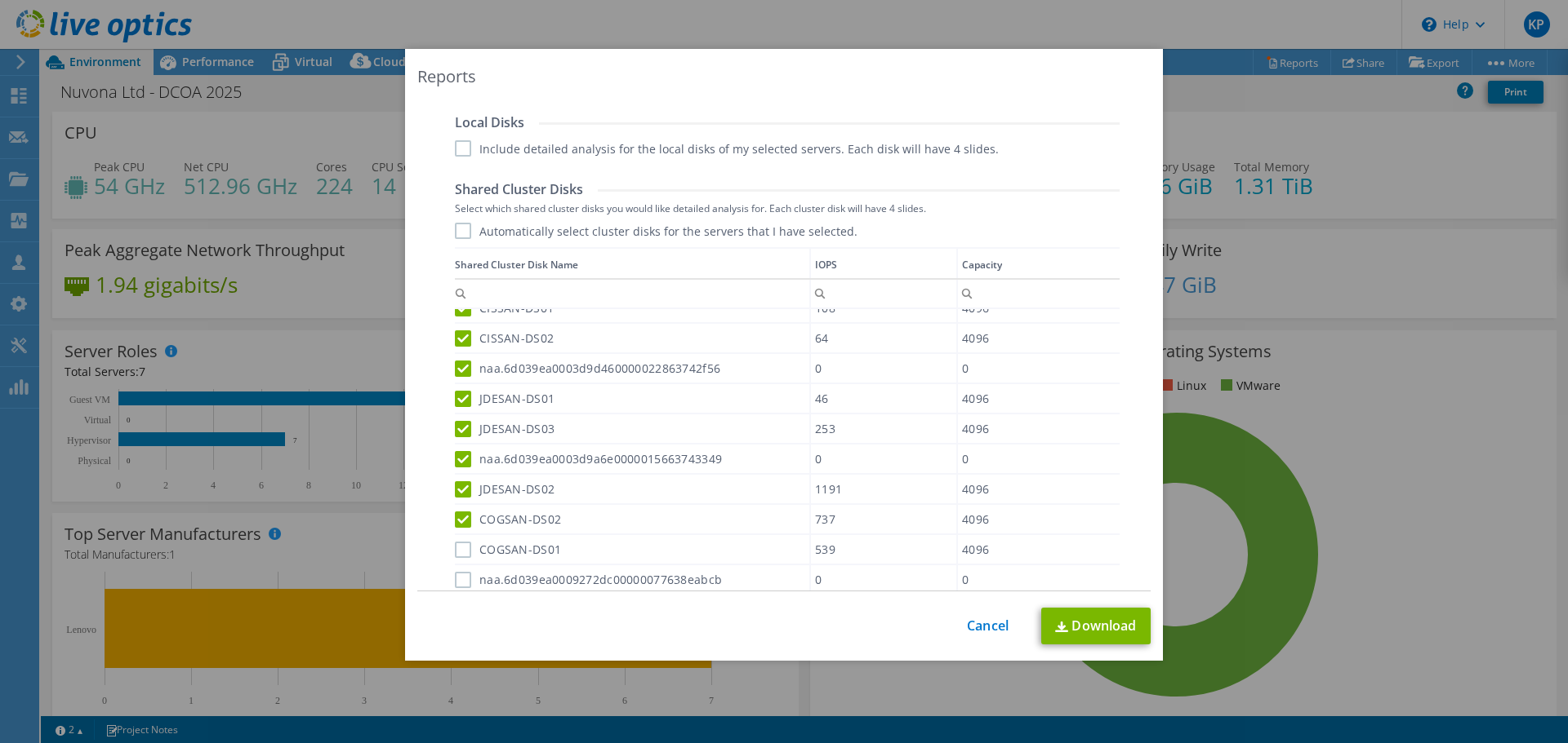
click at [0, 0] on input "COGSAN-DS01" at bounding box center [0, 0] width 0 height 0
click at [454, 581] on label "naa.6d039ea0009272dc00000077638eabcb" at bounding box center [587, 579] width 267 height 16
click at [0, 0] on input "naa.6d039ea0009272dc00000077638eabcb" at bounding box center [0, 0] width 0 height 0
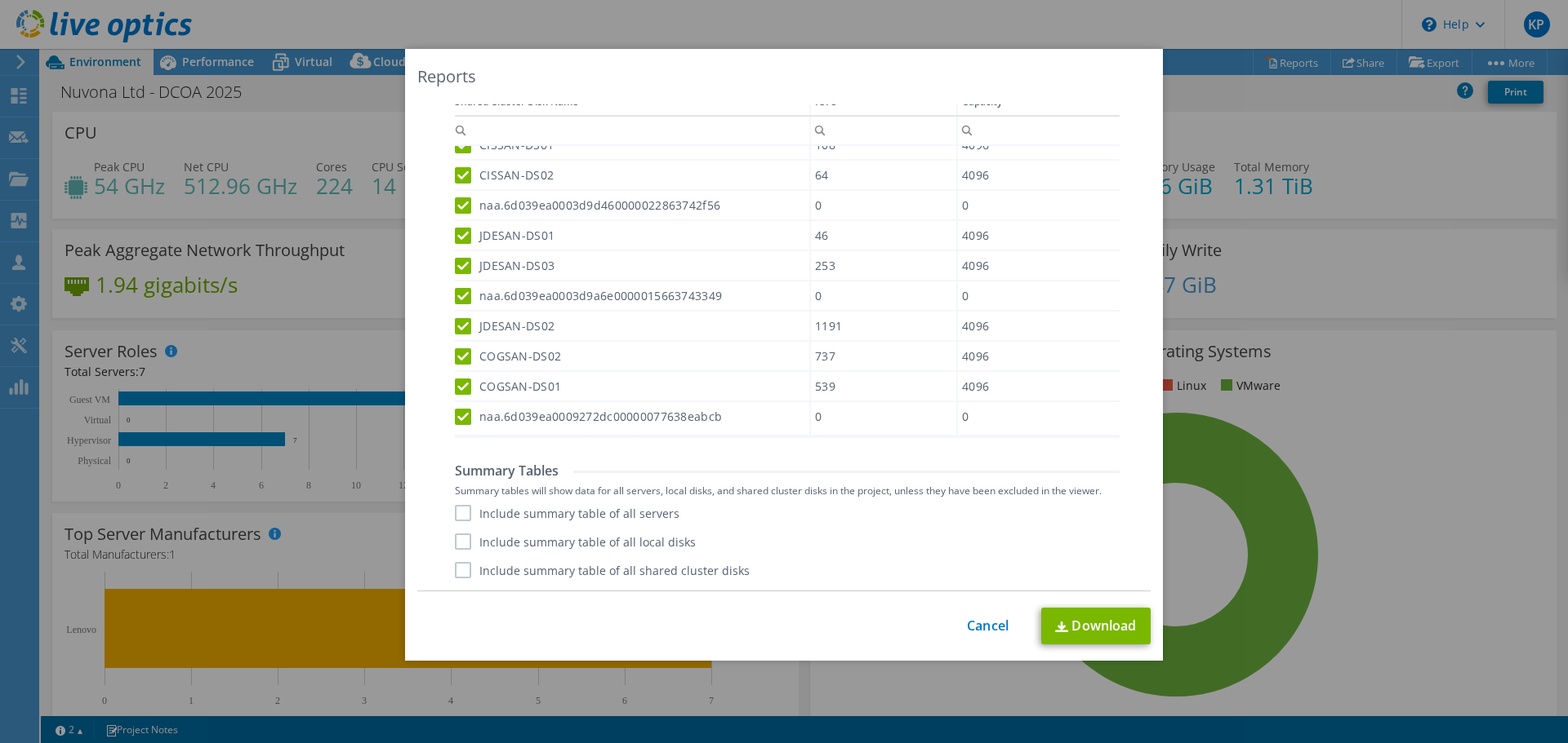
drag, startPoint x: 554, startPoint y: 478, endPoint x: 455, endPoint y: 445, distance: 104.4
click at [512, 515] on label "Include summary table of all servers" at bounding box center [566, 513] width 225 height 16
click at [0, 0] on input "Include summary table of all servers" at bounding box center [0, 0] width 0 height 0
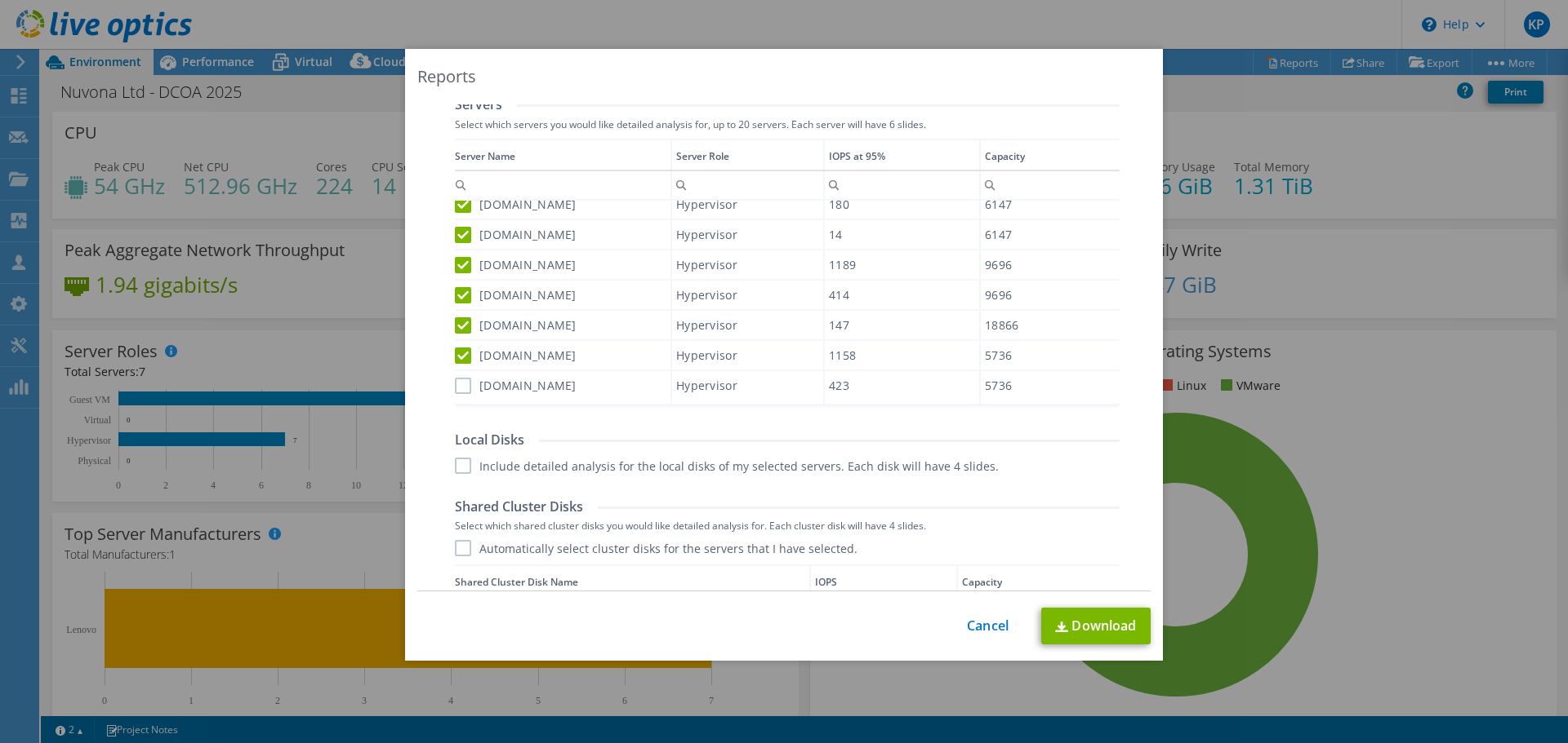
scroll to position [682, 0]
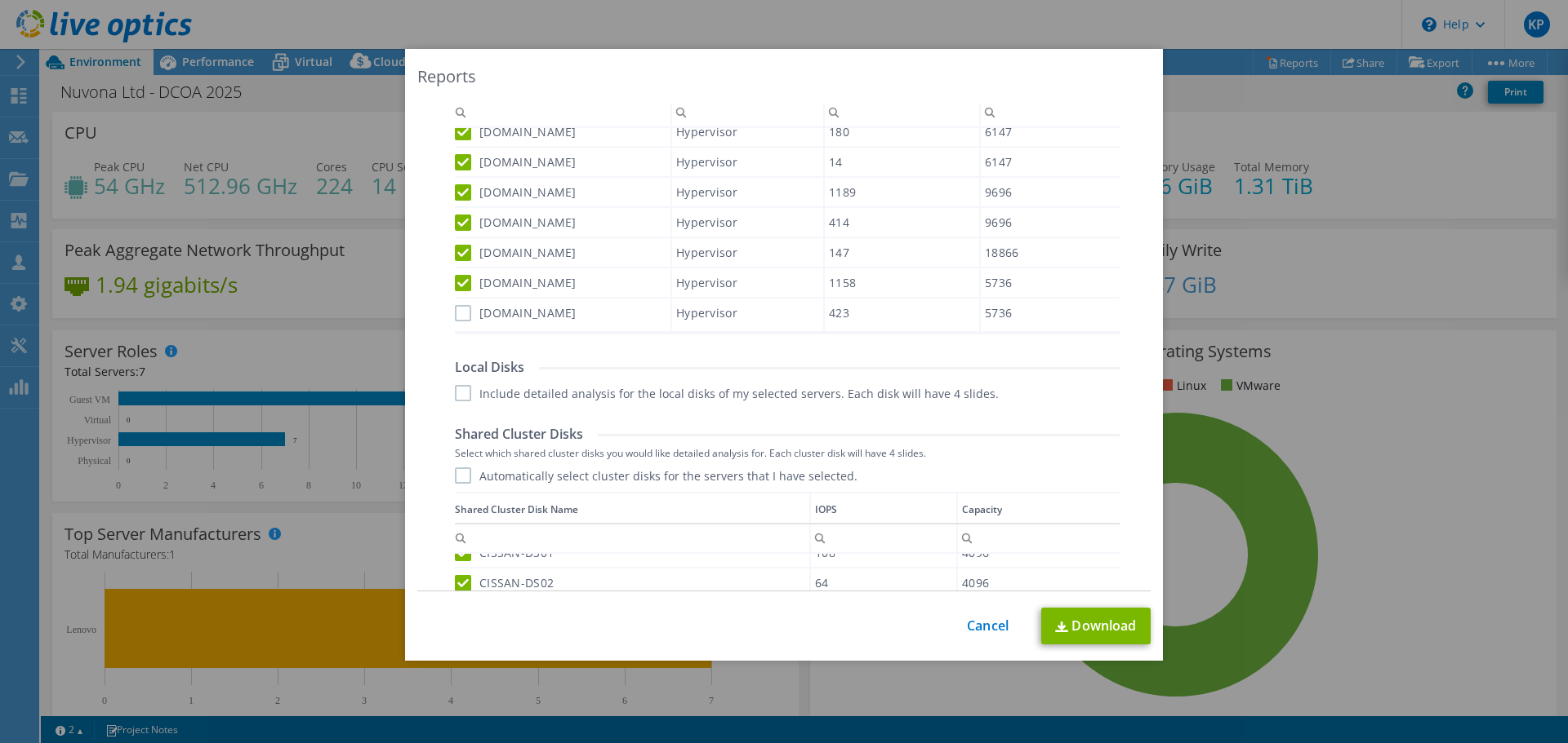
click at [470, 476] on label "Automatically select cluster disks for the servers that I have selected." at bounding box center [655, 475] width 403 height 16
click at [0, 0] on input "Automatically select cluster disks for the servers that I have selected." at bounding box center [0, 0] width 0 height 0
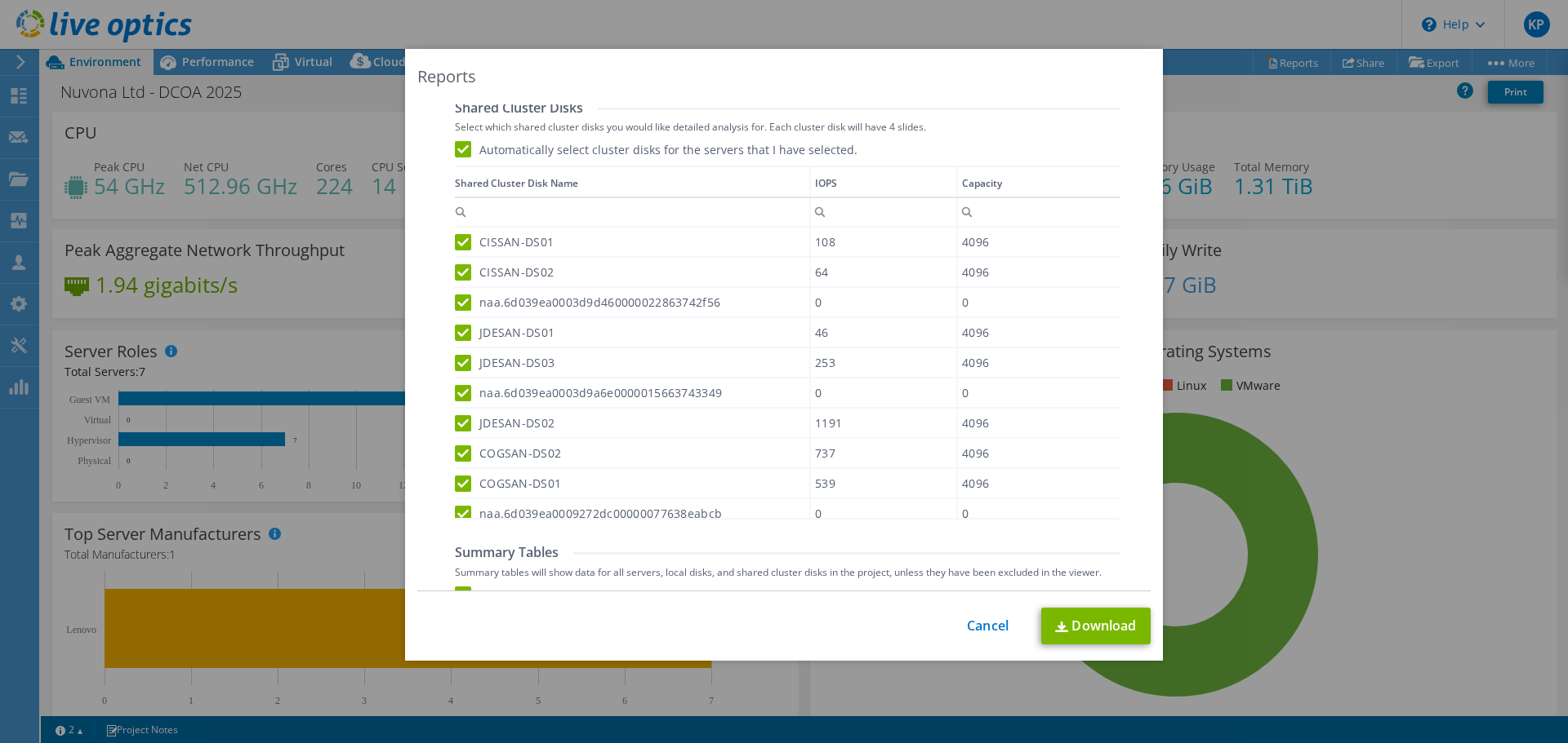
scroll to position [927, 0]
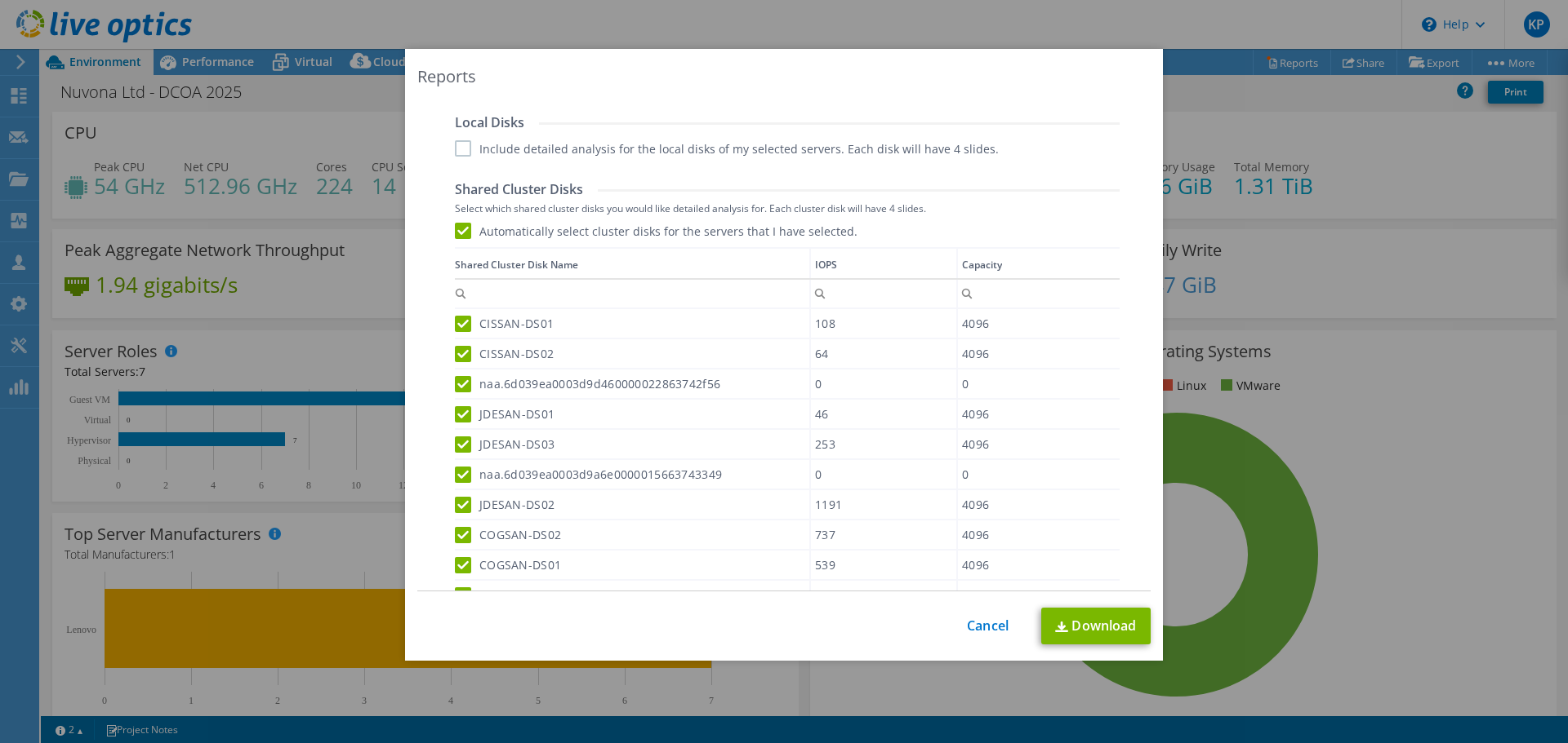
click at [503, 239] on label "Automatically select cluster disks for the servers that I have selected." at bounding box center [655, 230] width 403 height 16
click at [0, 0] on input "Automatically select cluster disks for the servers that I have selected." at bounding box center [0, 0] width 0 height 0
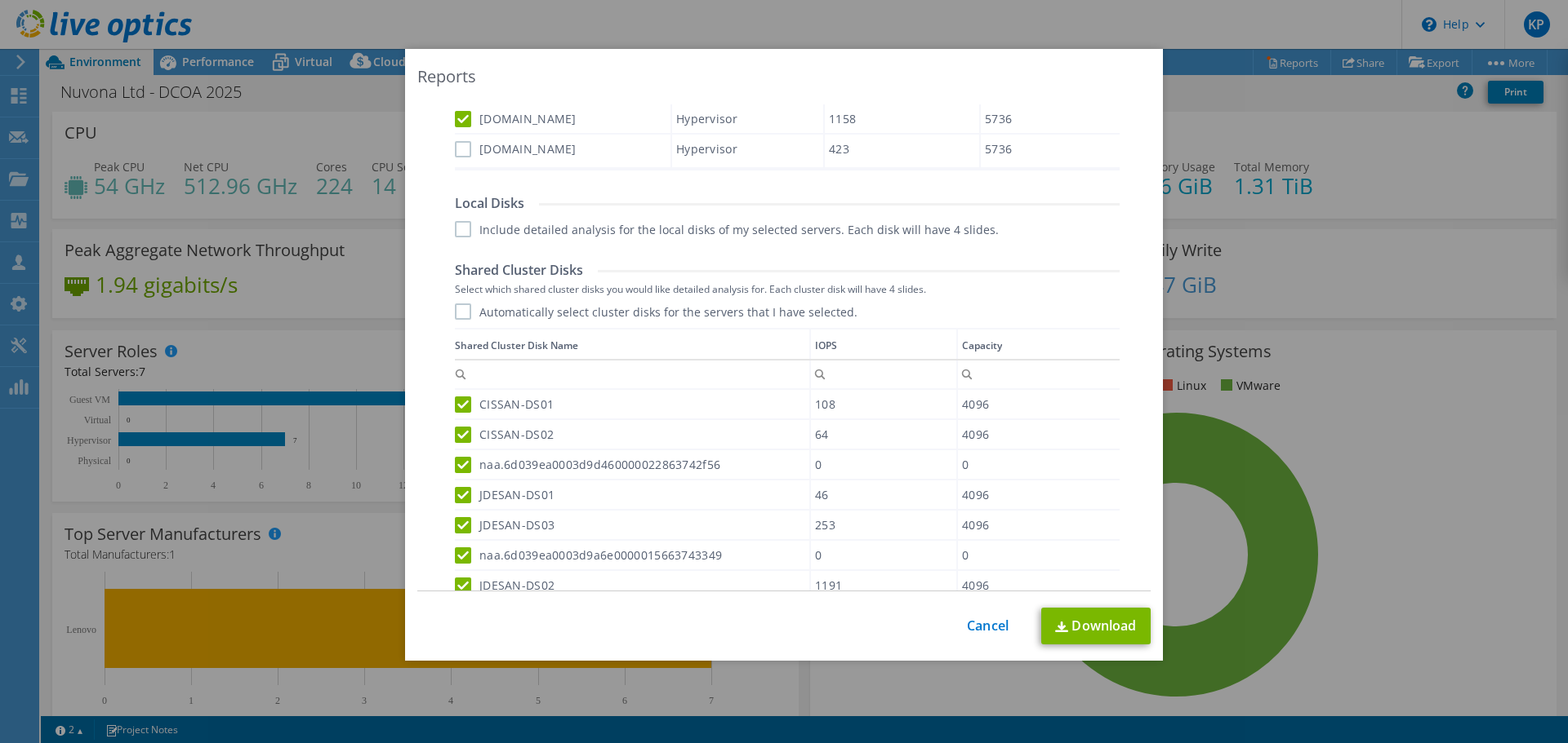
scroll to position [845, 0]
click at [457, 315] on label "Automatically select cluster disks for the servers that I have selected." at bounding box center [655, 312] width 403 height 16
click at [0, 0] on input "Automatically select cluster disks for the servers that I have selected." at bounding box center [0, 0] width 0 height 0
click at [457, 315] on label "Automatically select cluster disks for the servers that I have selected." at bounding box center [655, 312] width 403 height 16
click at [0, 0] on input "Automatically select cluster disks for the servers that I have selected." at bounding box center [0, 0] width 0 height 0
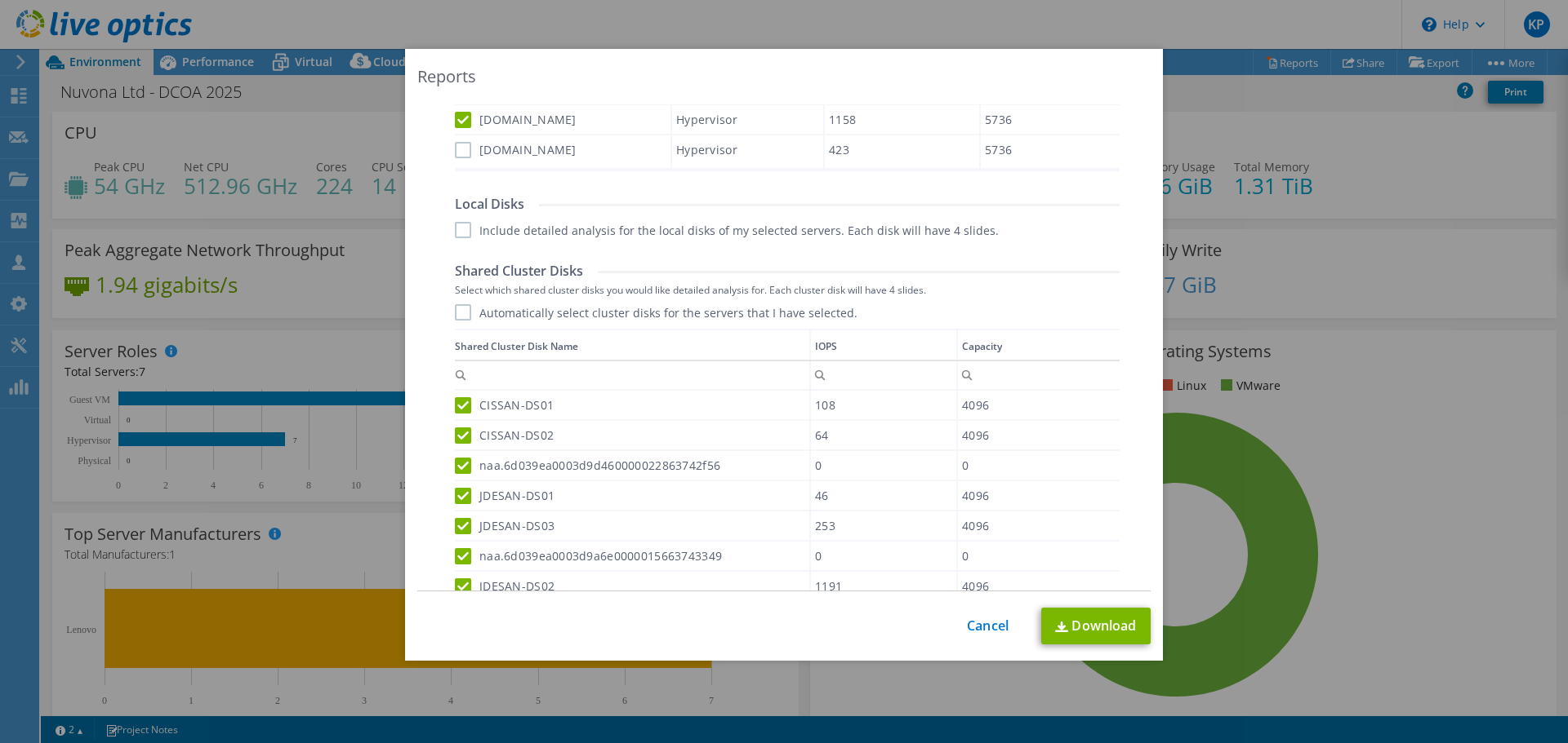
click at [457, 315] on label "Automatically select cluster disks for the servers that I have selected." at bounding box center [655, 312] width 403 height 16
click at [0, 0] on input "Automatically select cluster disks for the servers that I have selected." at bounding box center [0, 0] width 0 height 0
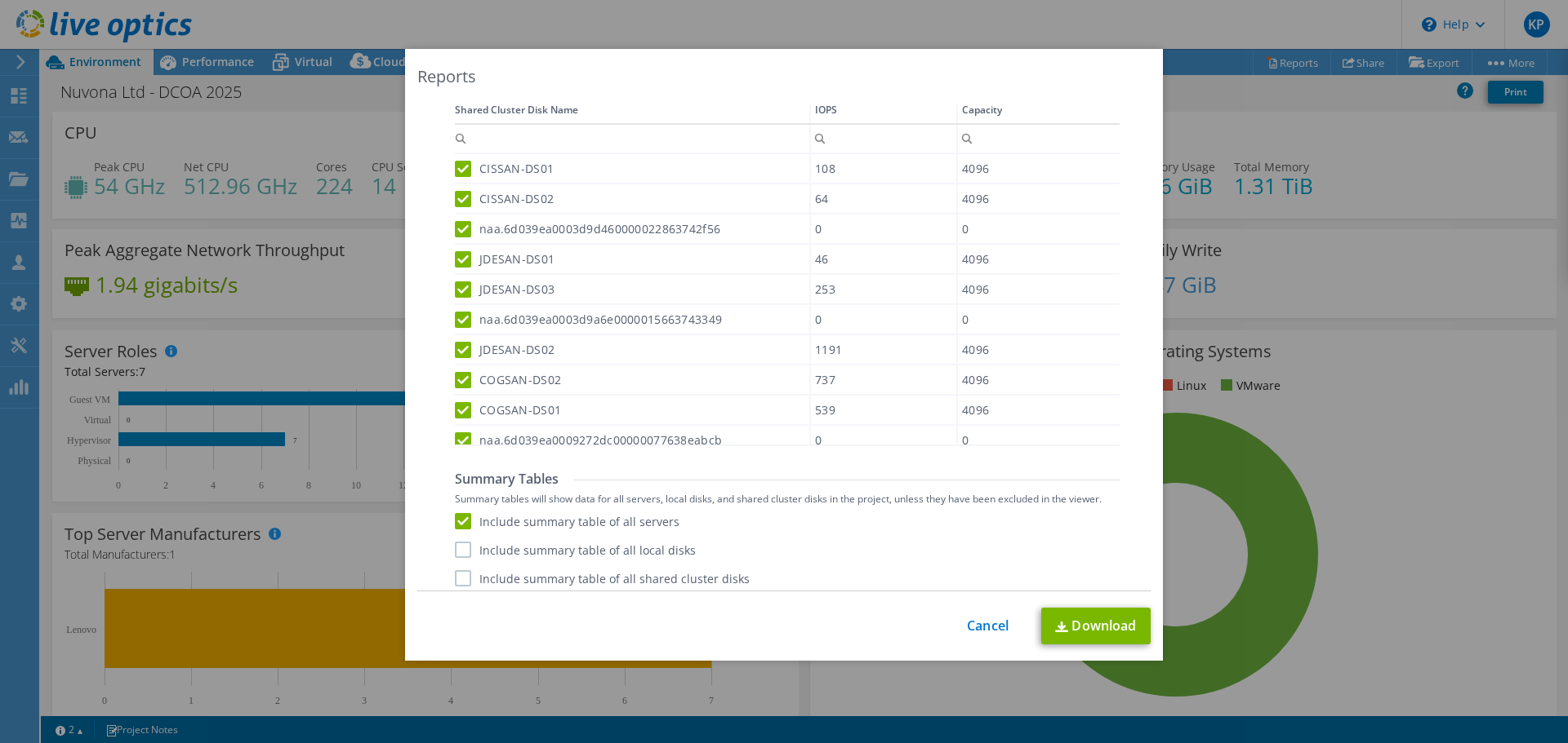
scroll to position [1090, 0]
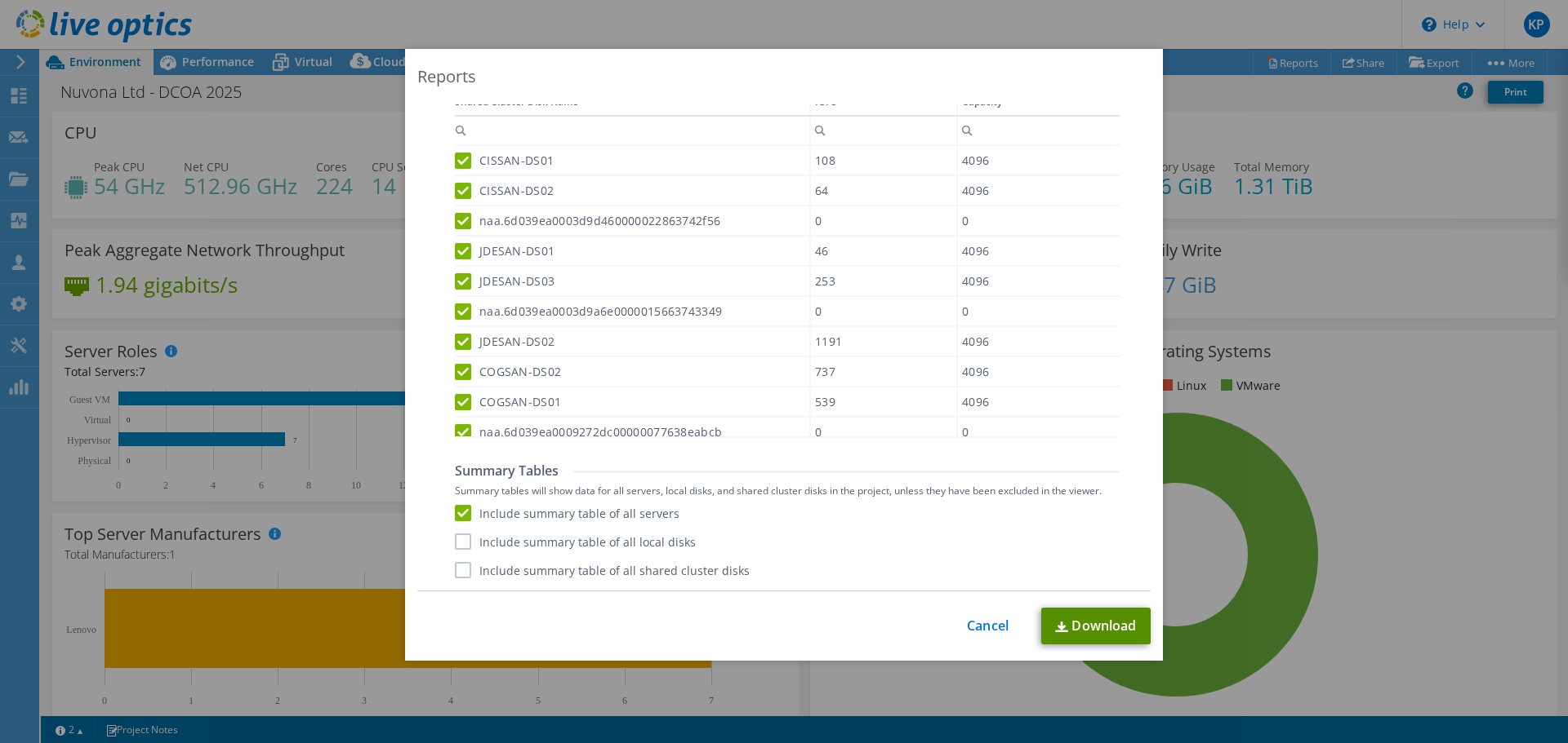
click at [1074, 621] on link "Download" at bounding box center [1095, 626] width 109 height 36
click at [1086, 632] on link "Download" at bounding box center [1095, 626] width 109 height 36
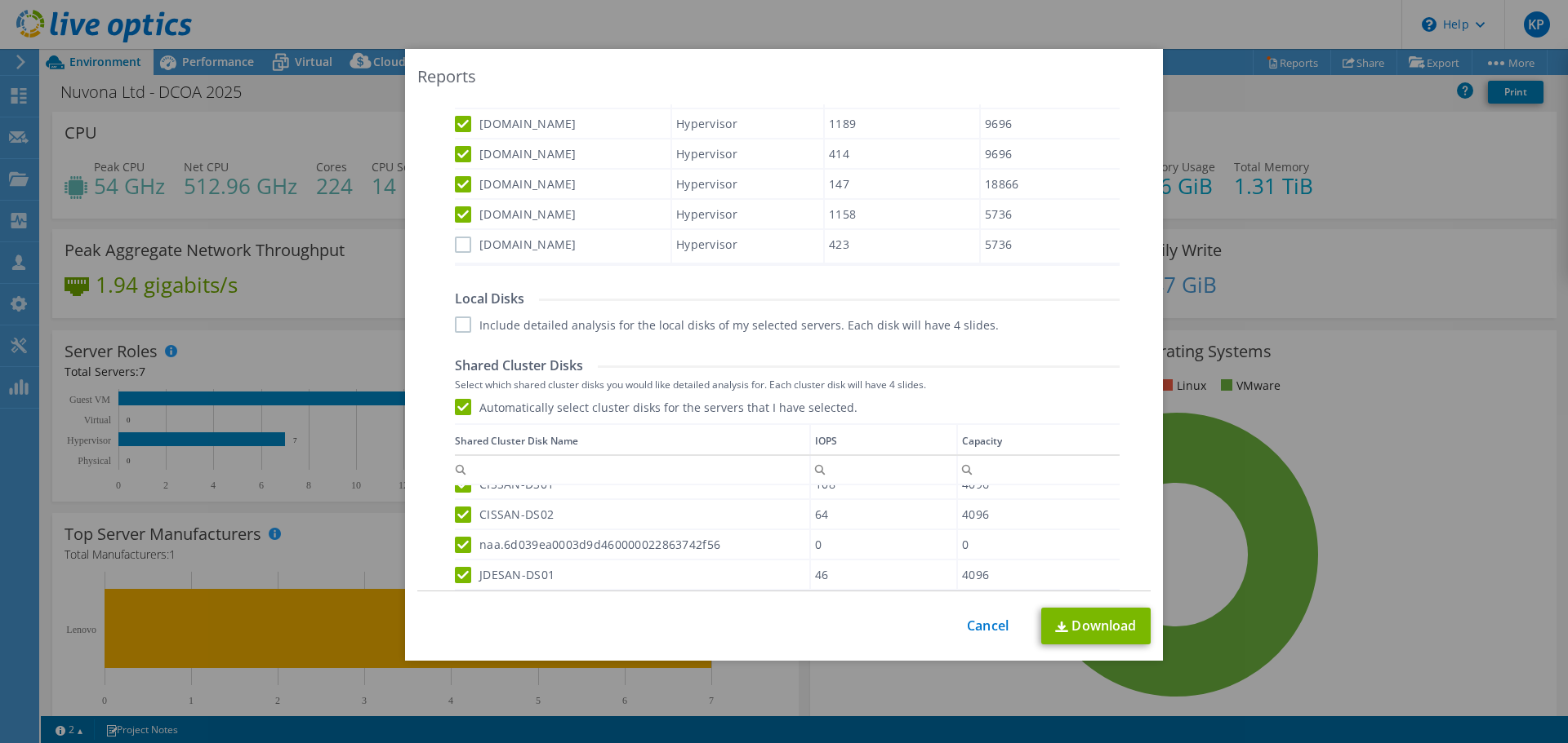
scroll to position [979, 0]
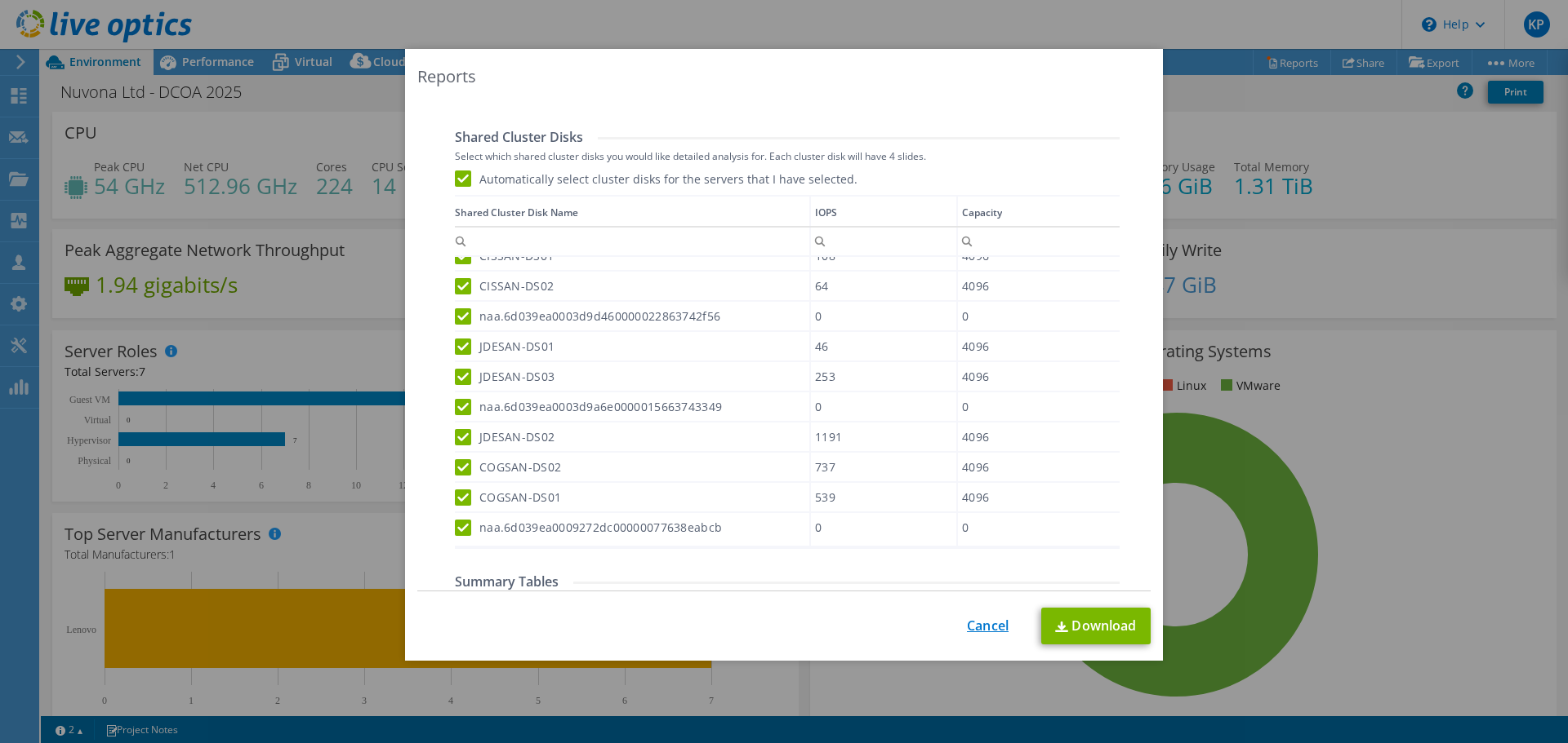
click at [966, 623] on link "Cancel" at bounding box center [987, 626] width 42 height 15
